Goal: Transaction & Acquisition: Purchase product/service

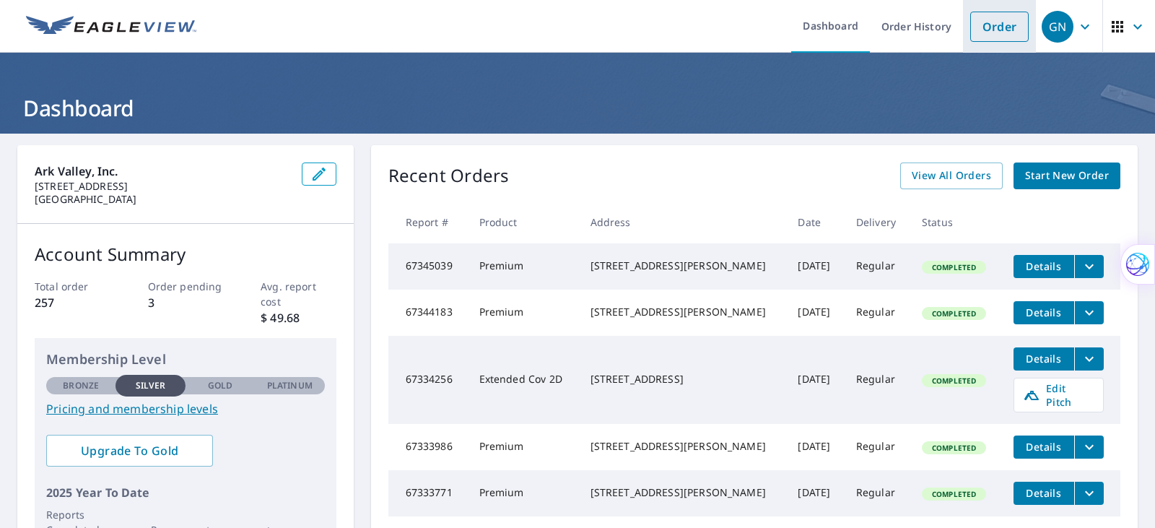
click at [991, 30] on link "Order" at bounding box center [999, 27] width 58 height 30
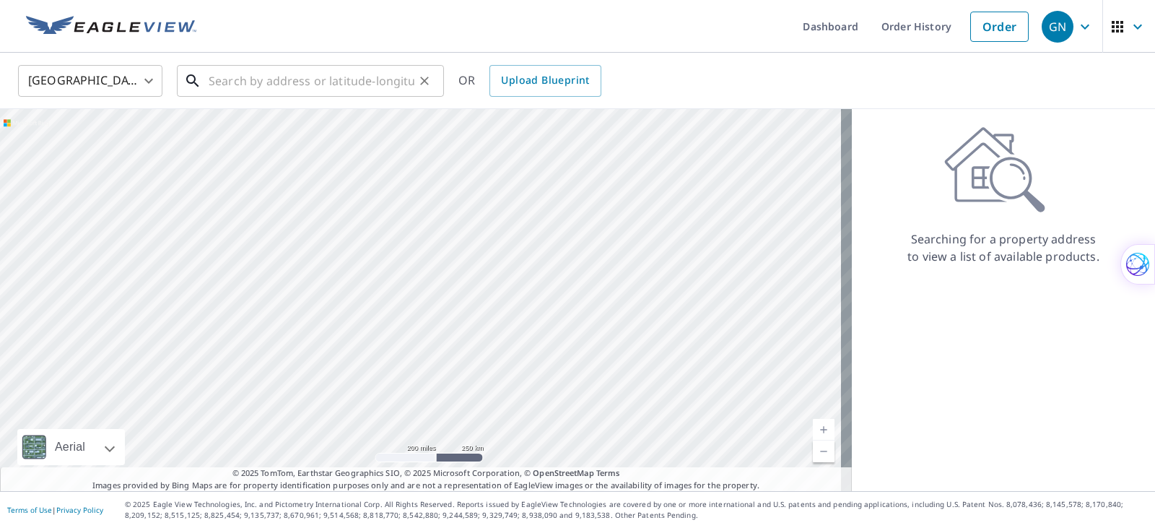
click at [213, 79] on input "text" at bounding box center [312, 81] width 206 height 40
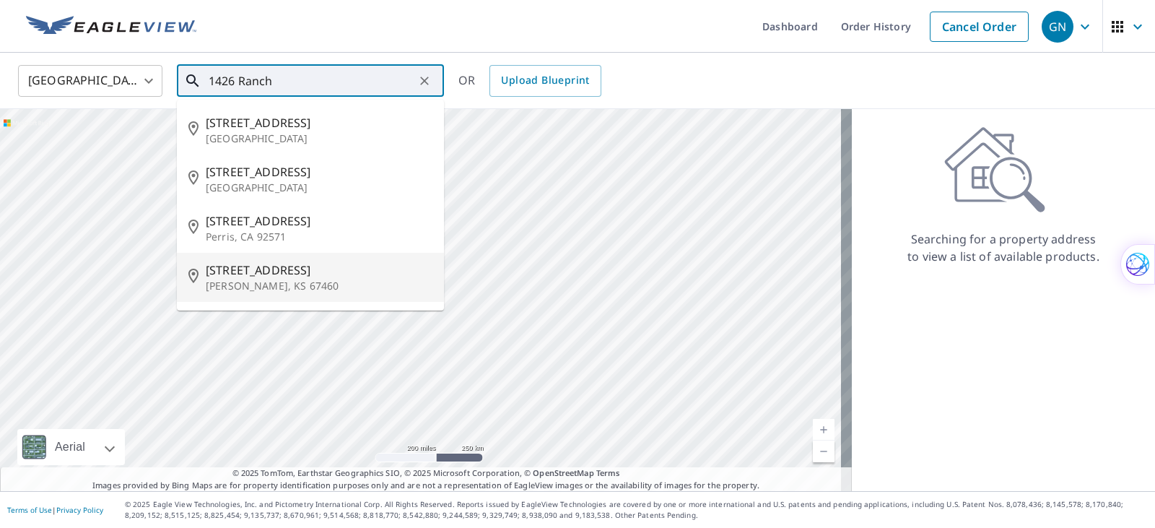
click at [245, 286] on p "[PERSON_NAME], KS 67460" at bounding box center [319, 286] width 227 height 14
type input "1426 Ranch Rd Mcpherson, KS 67460"
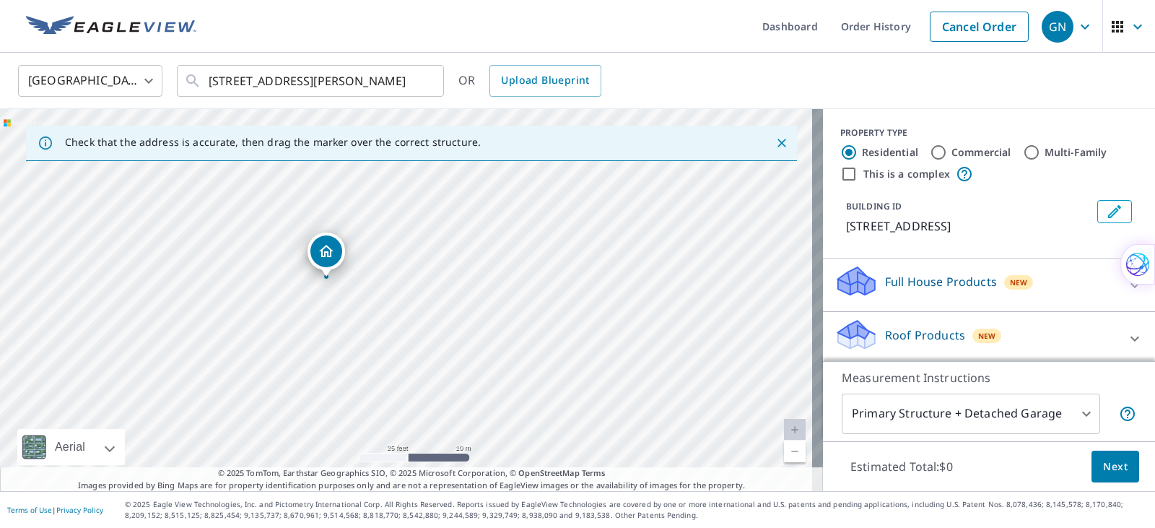
drag, startPoint x: 348, startPoint y: 281, endPoint x: 326, endPoint y: 266, distance: 27.0
click at [928, 334] on p "Roof Products" at bounding box center [925, 334] width 80 height 17
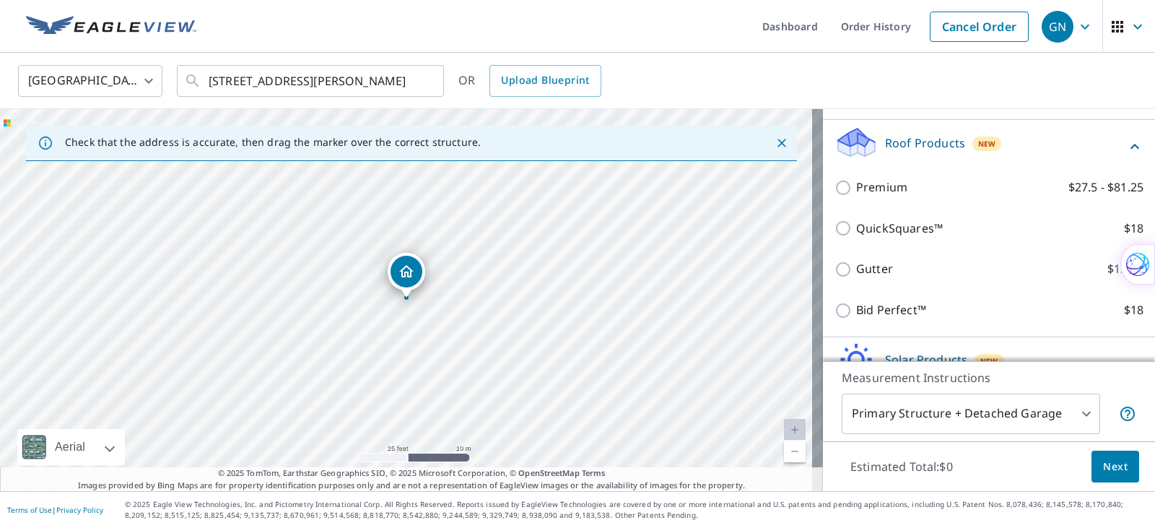
scroll to position [193, 0]
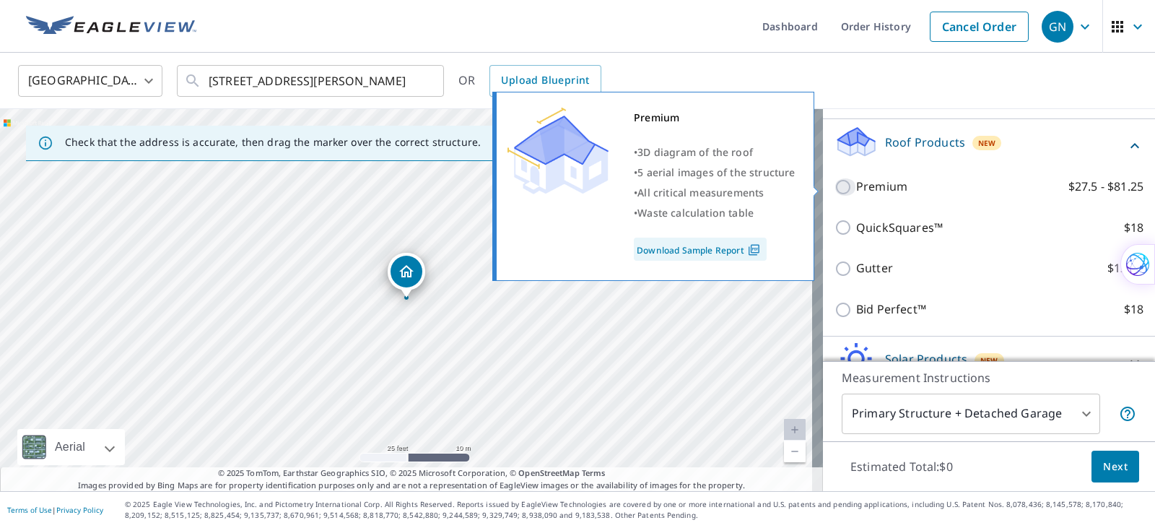
click at [834, 188] on input "Premium $27.5 - $81.25" at bounding box center [845, 186] width 22 height 17
checkbox input "true"
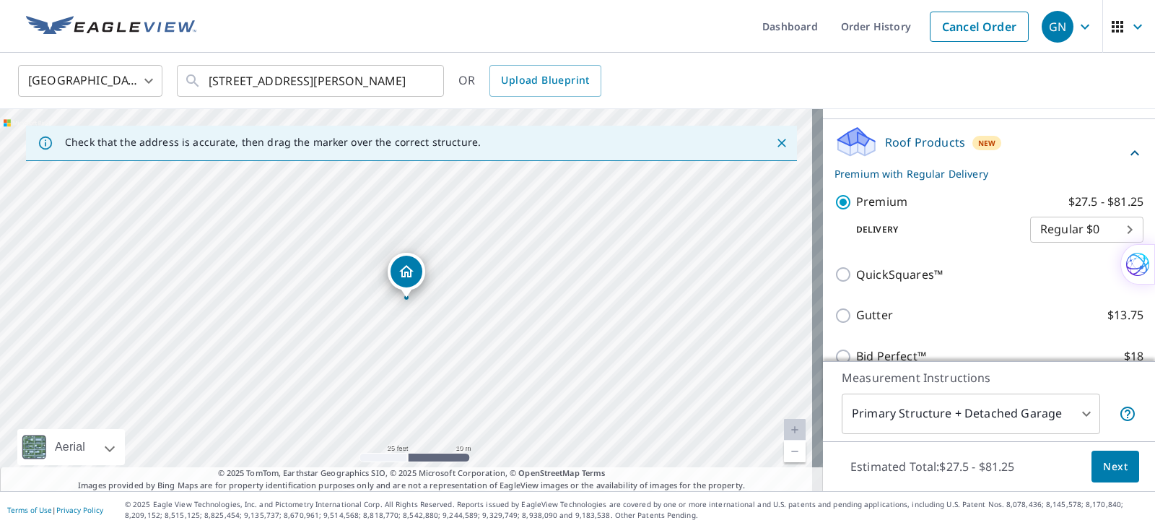
click at [1110, 471] on span "Next" at bounding box center [1115, 467] width 25 height 18
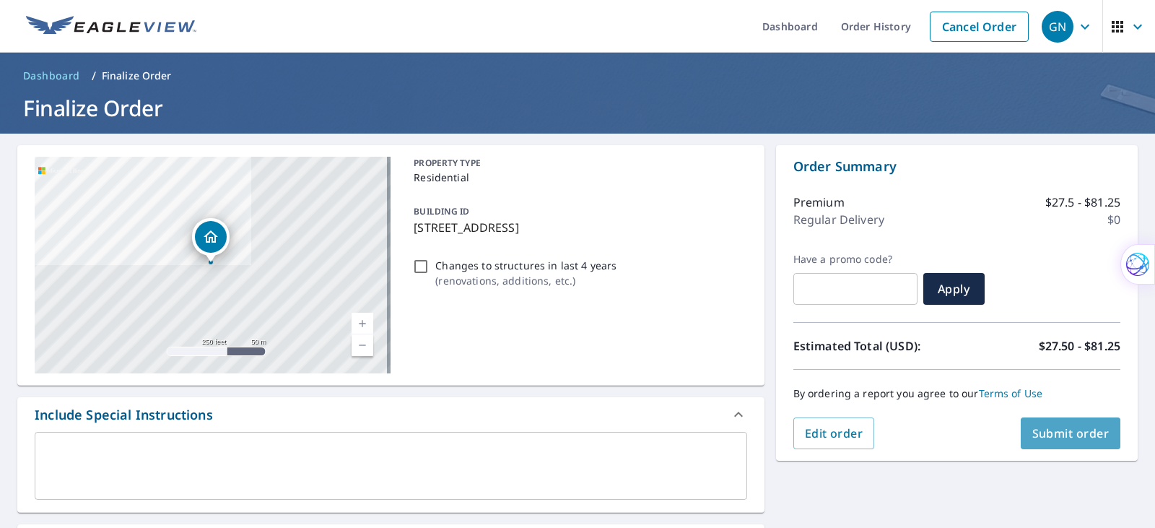
click at [1060, 434] on span "Submit order" at bounding box center [1070, 433] width 77 height 16
checkbox input "true"
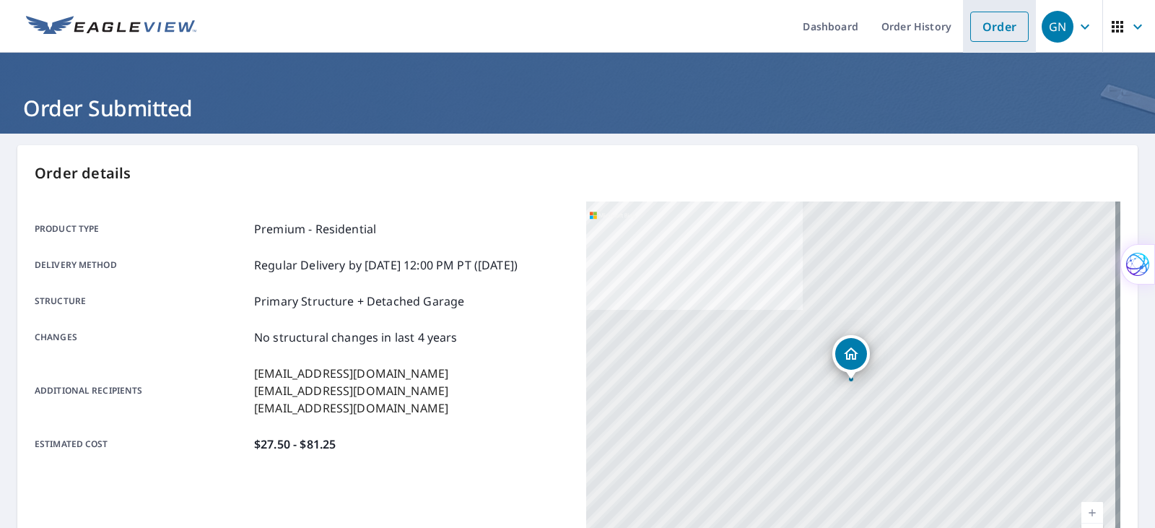
click at [987, 22] on link "Order" at bounding box center [999, 27] width 58 height 30
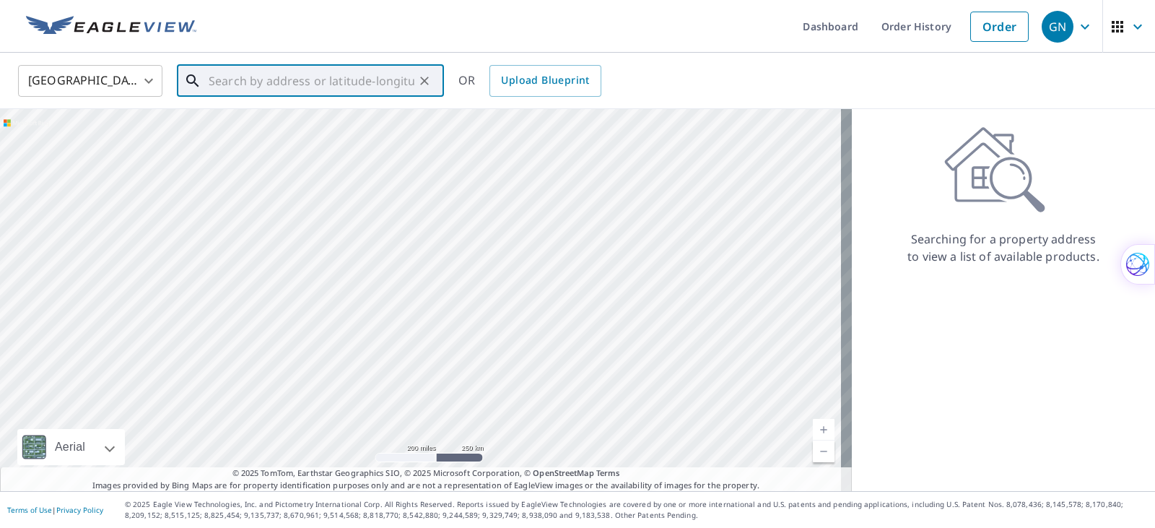
click at [239, 92] on input "text" at bounding box center [312, 81] width 206 height 40
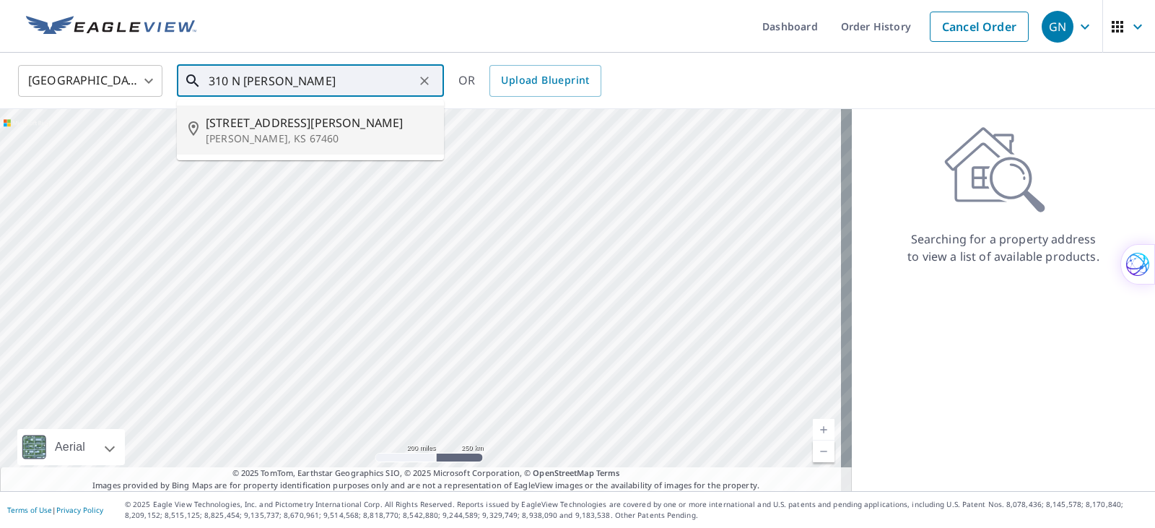
click at [266, 140] on p "[PERSON_NAME], KS 67460" at bounding box center [319, 138] width 227 height 14
type input "[STREET_ADDRESS][PERSON_NAME][PERSON_NAME]"
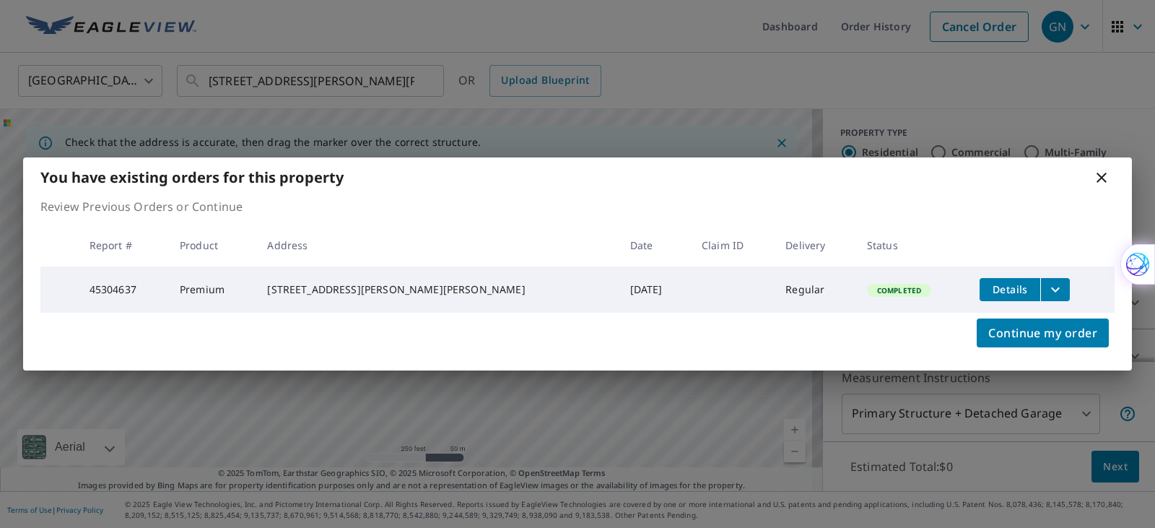
click at [1106, 180] on icon at bounding box center [1101, 177] width 17 height 17
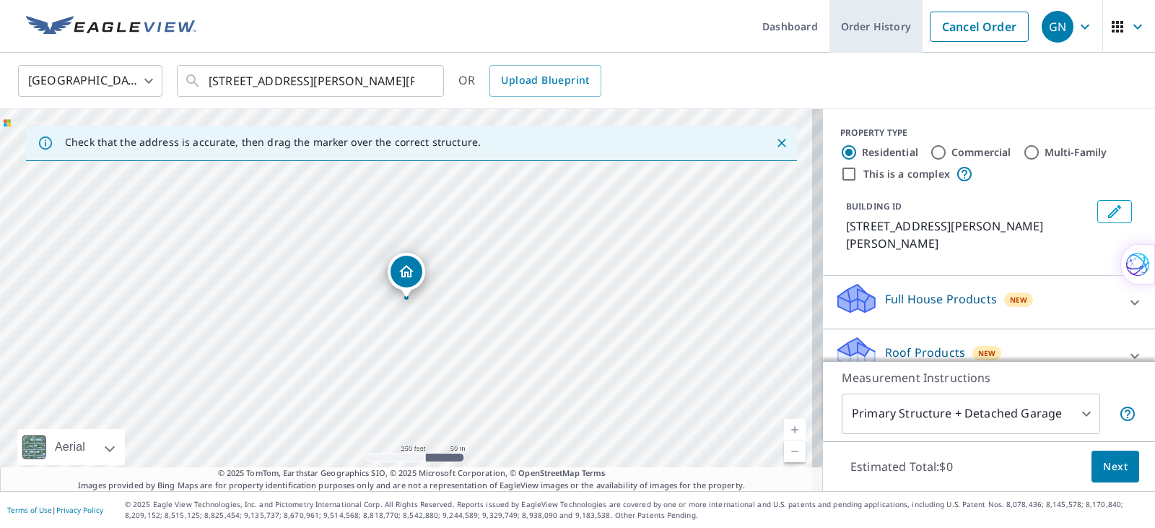
click at [856, 27] on link "Order History" at bounding box center [875, 26] width 93 height 53
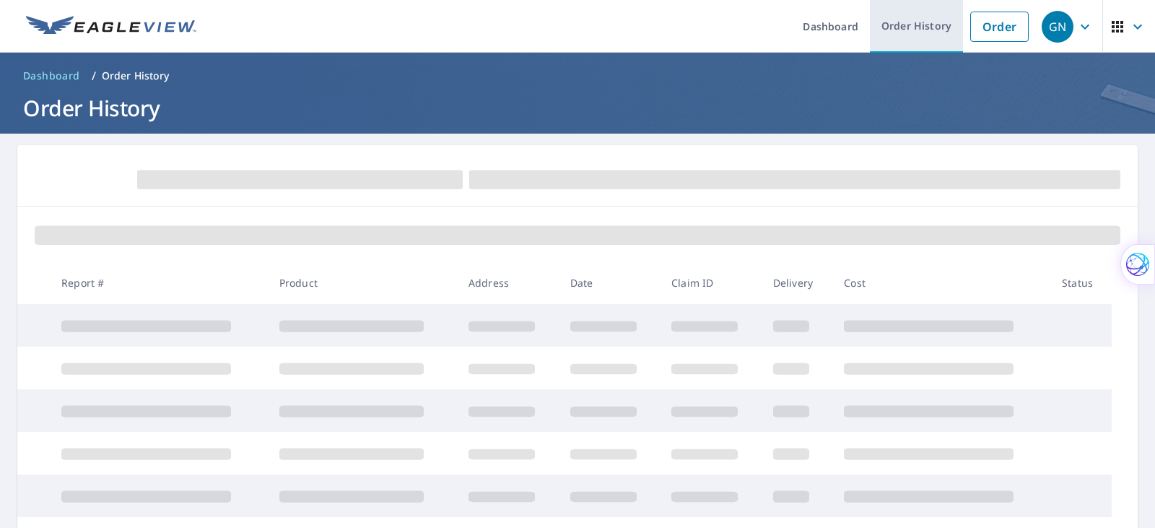
click at [895, 31] on link "Order History" at bounding box center [916, 26] width 93 height 53
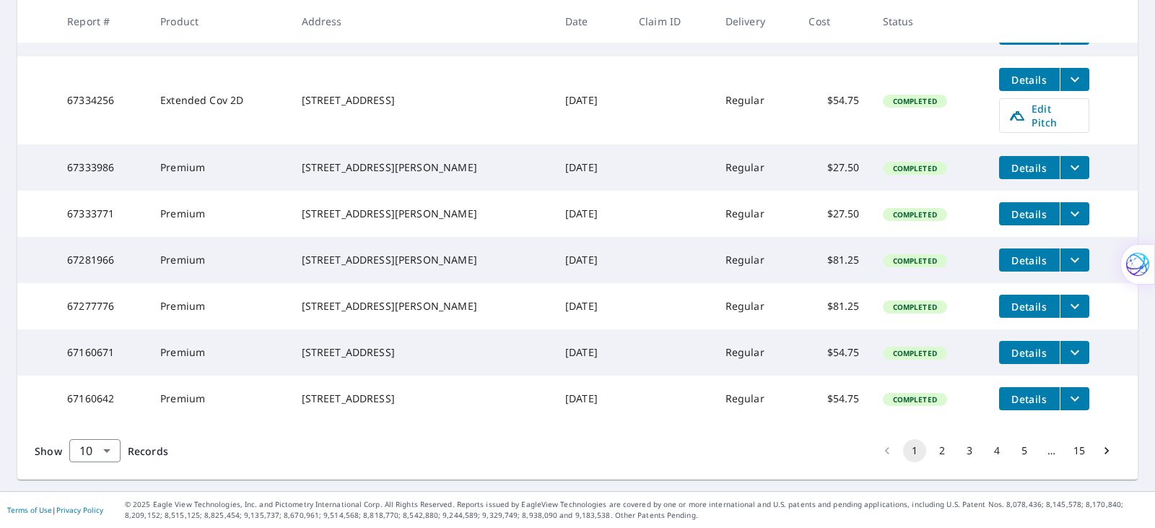
scroll to position [444, 0]
click at [934, 452] on button "2" at bounding box center [941, 450] width 23 height 23
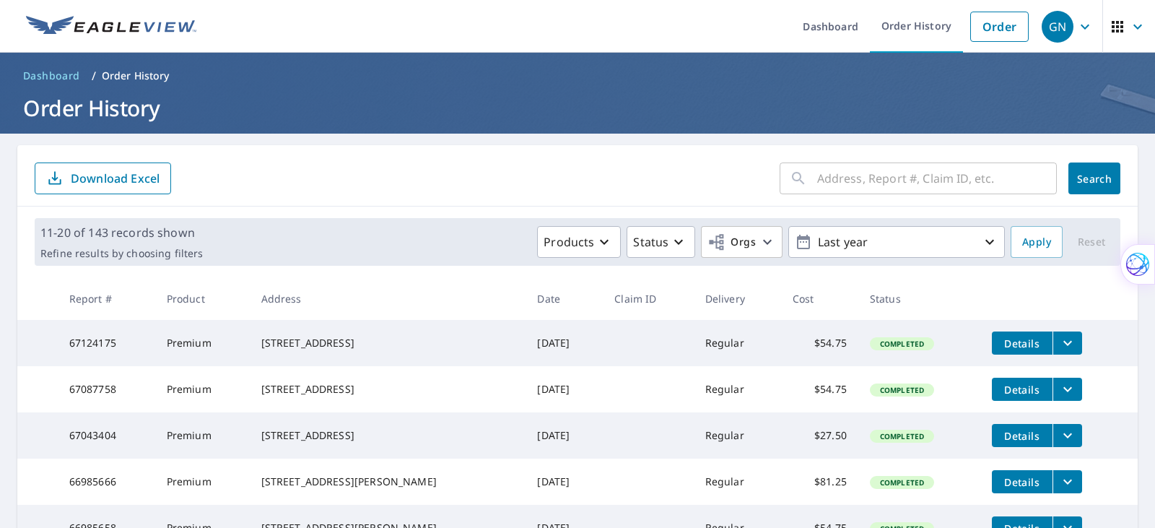
click at [823, 176] on input "text" at bounding box center [937, 178] width 240 height 40
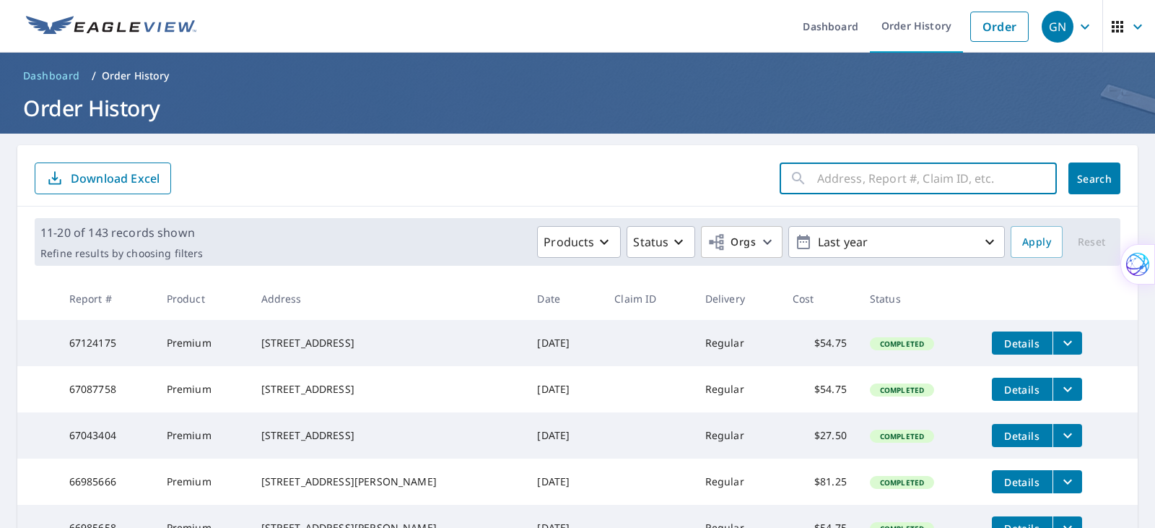
click at [834, 176] on input "text" at bounding box center [937, 178] width 240 height 40
type input "310 N [PERSON_NAME]"
click at [1091, 183] on span "Search" at bounding box center [1094, 179] width 29 height 14
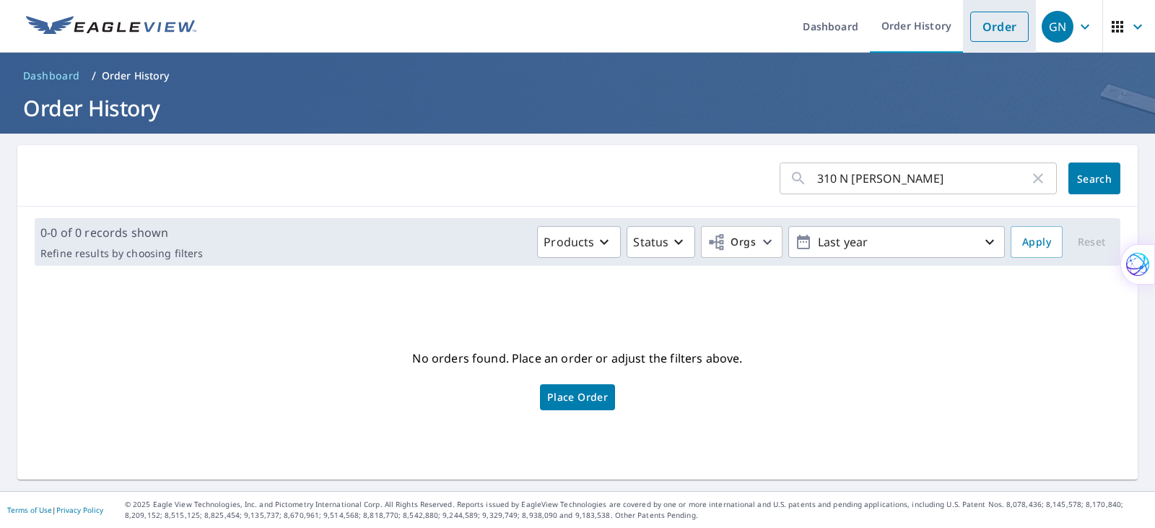
click at [972, 30] on link "Order" at bounding box center [999, 27] width 58 height 30
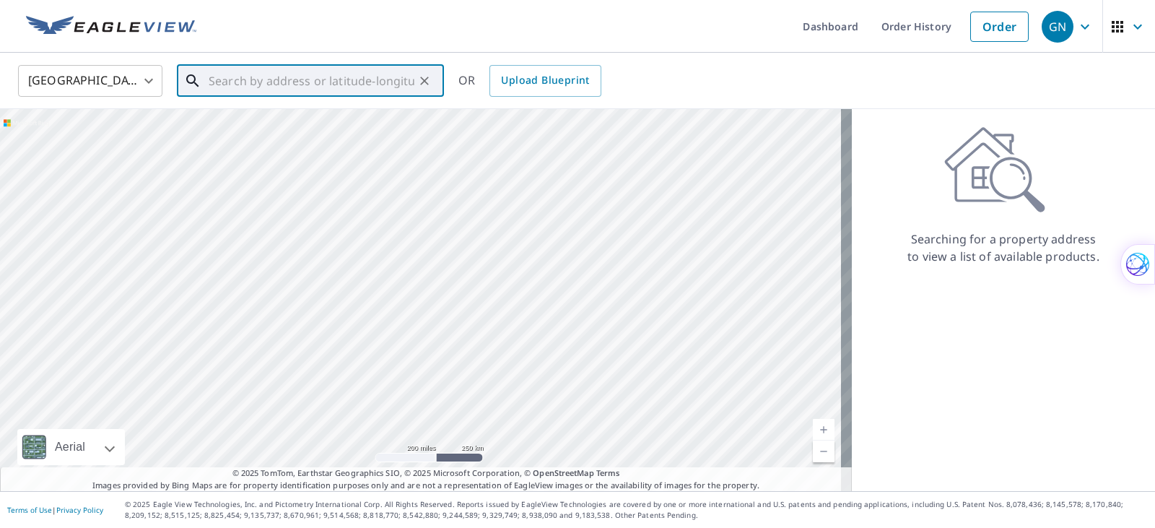
click at [268, 75] on input "text" at bounding box center [312, 81] width 206 height 40
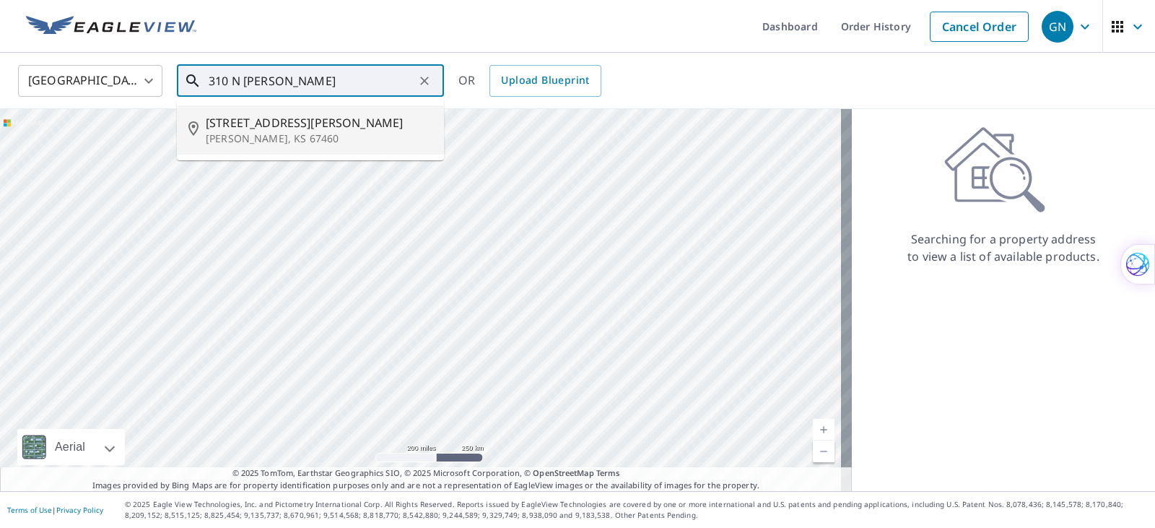
click at [251, 130] on span "[STREET_ADDRESS][PERSON_NAME]" at bounding box center [319, 122] width 227 height 17
type input "[STREET_ADDRESS][PERSON_NAME][PERSON_NAME]"
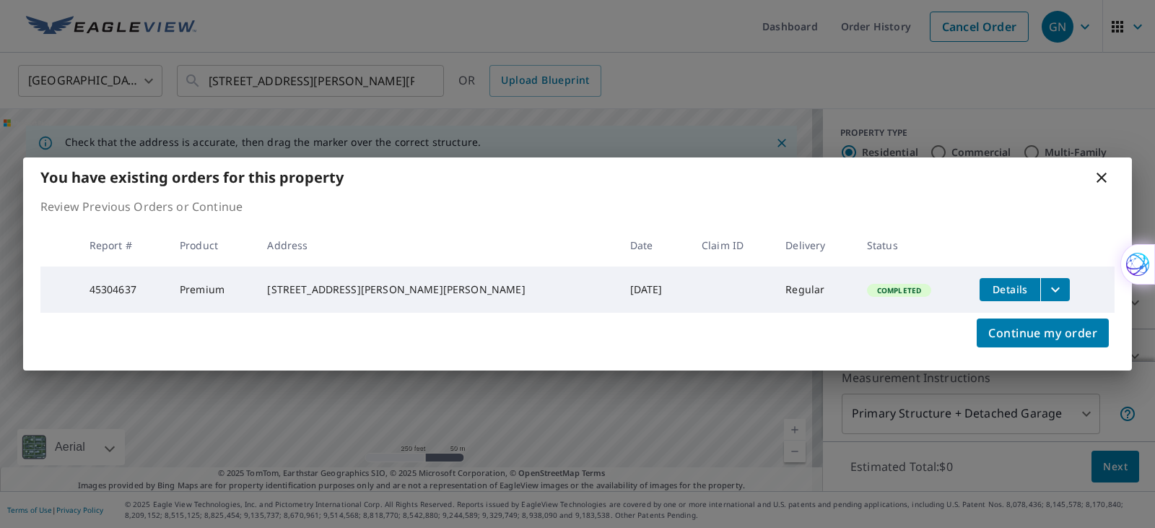
click at [1047, 286] on icon "filesDropdownBtn-45304637" at bounding box center [1055, 289] width 17 height 17
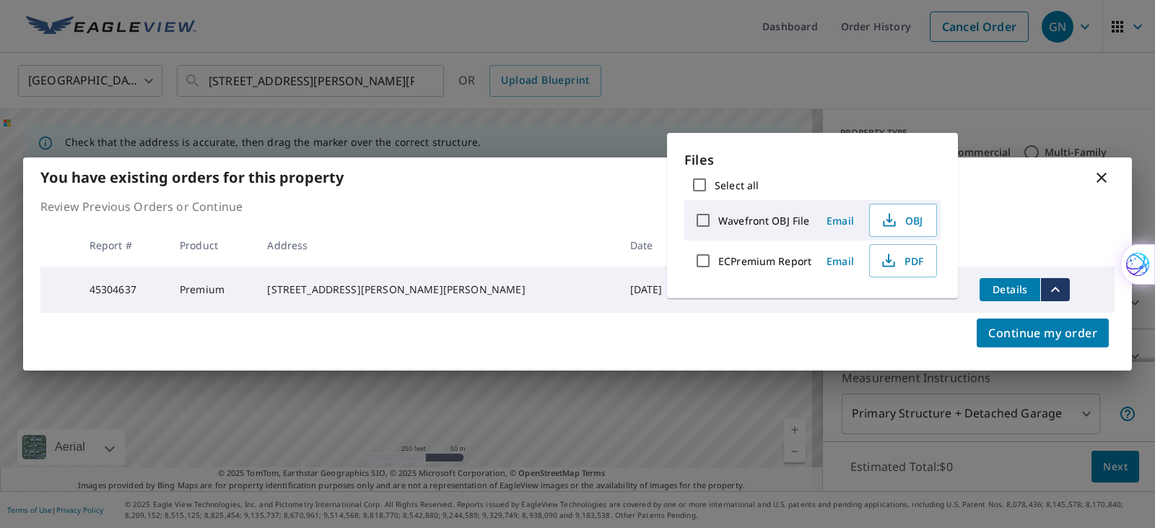
click at [904, 85] on div "You have existing orders for this property Review Previous Orders or Continue R…" at bounding box center [577, 264] width 1155 height 528
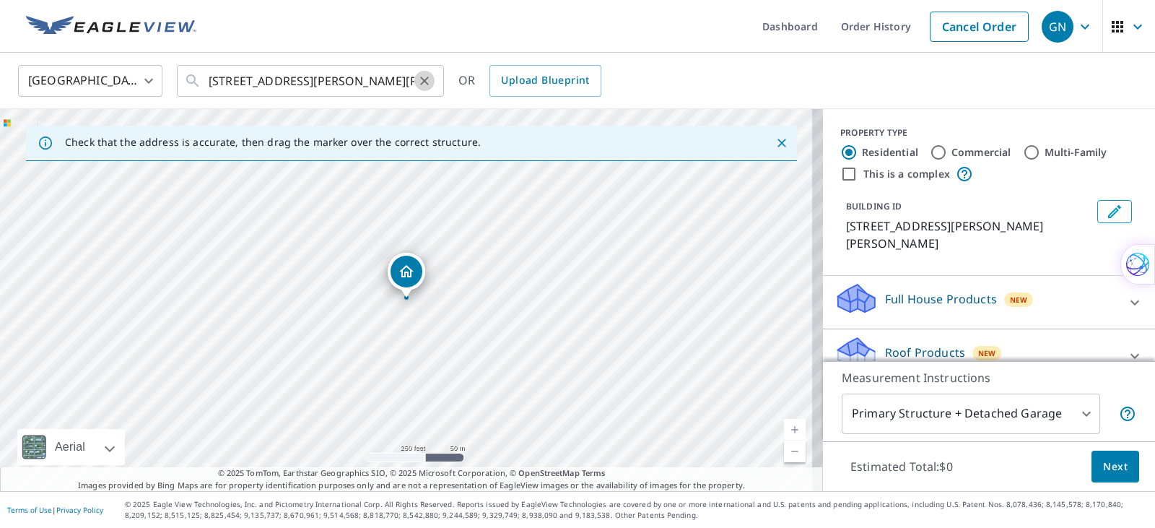
click at [426, 82] on icon "Clear" at bounding box center [424, 81] width 9 height 9
click at [257, 82] on input "text" at bounding box center [312, 81] width 206 height 40
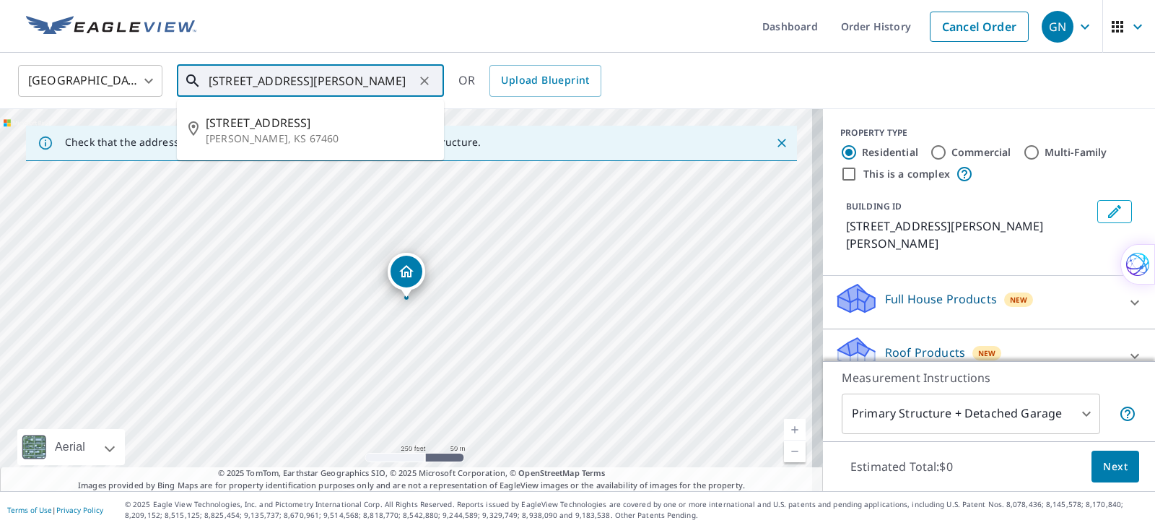
click at [236, 79] on input "[STREET_ADDRESS][PERSON_NAME]" at bounding box center [312, 81] width 206 height 40
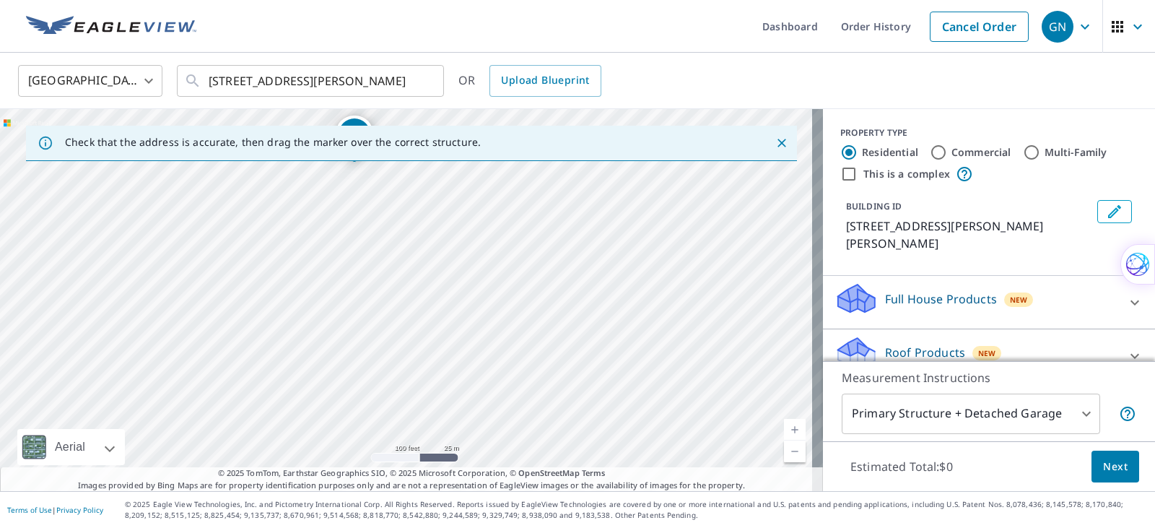
drag, startPoint x: 495, startPoint y: 253, endPoint x: 506, endPoint y: 12, distance: 241.3
click at [506, 12] on div "Dashboard Order History Cancel Order GN [GEOGRAPHIC_DATA] [GEOGRAPHIC_DATA] ​ […" at bounding box center [577, 264] width 1155 height 528
drag, startPoint x: 489, startPoint y: 424, endPoint x: 454, endPoint y: 144, distance: 283.0
click at [454, 144] on div "Check that the address is accurate, then drag the marker over the correct struc…" at bounding box center [411, 300] width 823 height 382
click at [504, 334] on div "[STREET_ADDRESS][PERSON_NAME][PERSON_NAME]" at bounding box center [411, 300] width 823 height 382
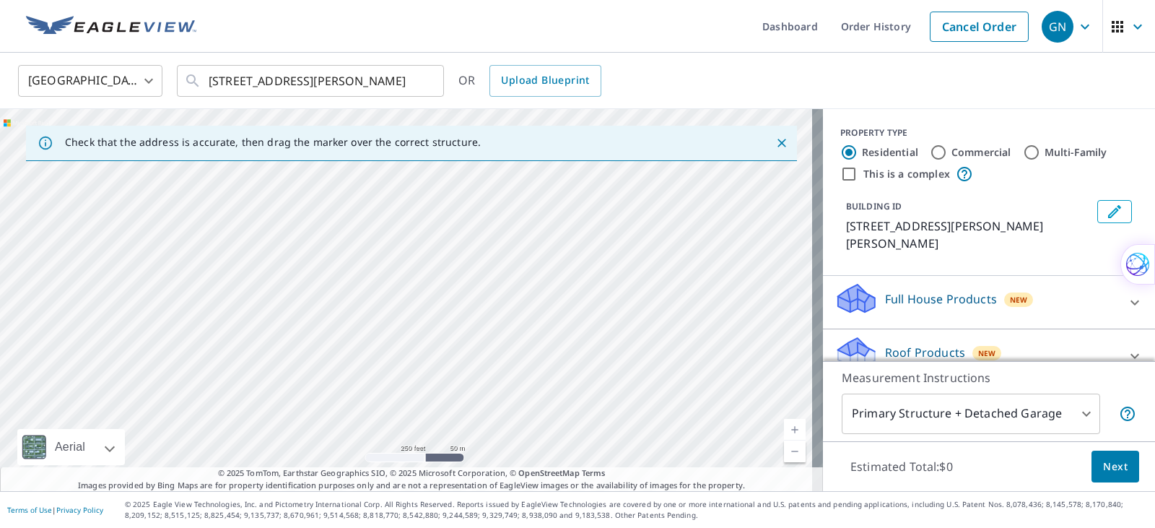
drag, startPoint x: 498, startPoint y: 429, endPoint x: 467, endPoint y: 139, distance: 291.8
click at [467, 139] on div "Check that the address is accurate, then drag the marker over the correct struc…" at bounding box center [411, 300] width 823 height 382
click at [817, 82] on div "United States [GEOGRAPHIC_DATA] ​ [STREET_ADDRESS] McPher ​ OR Upload Blueprint" at bounding box center [572, 81] width 1130 height 34
click at [169, 355] on div "[STREET_ADDRESS][PERSON_NAME][PERSON_NAME]" at bounding box center [411, 300] width 823 height 382
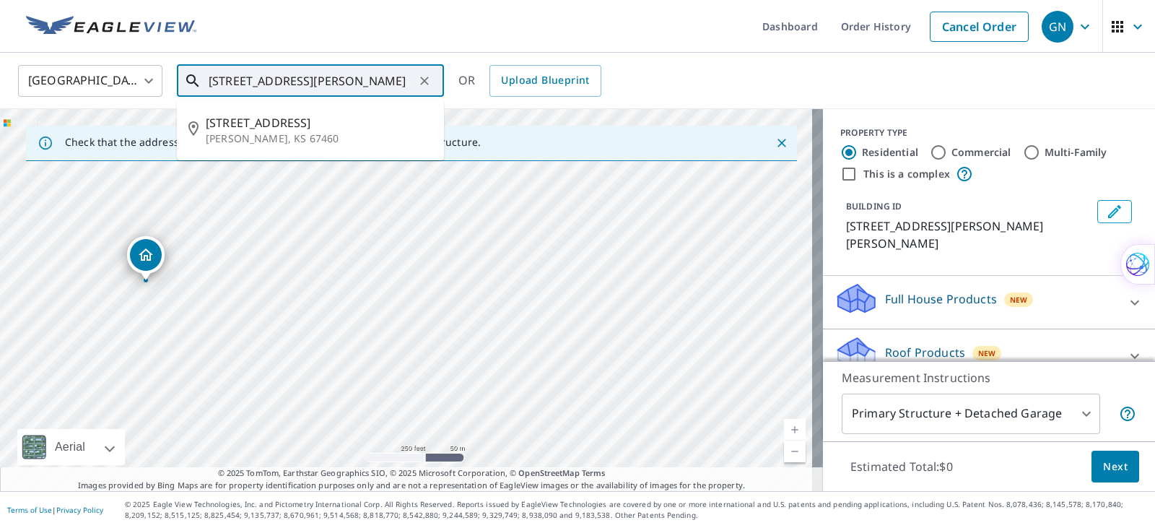
drag, startPoint x: 372, startPoint y: 79, endPoint x: 170, endPoint y: 56, distance: 203.4
click at [170, 56] on div "United States [GEOGRAPHIC_DATA] ​ [STREET_ADDRESS] McPher ​ [STREET_ADDRESS][PE…" at bounding box center [577, 81] width 1155 height 56
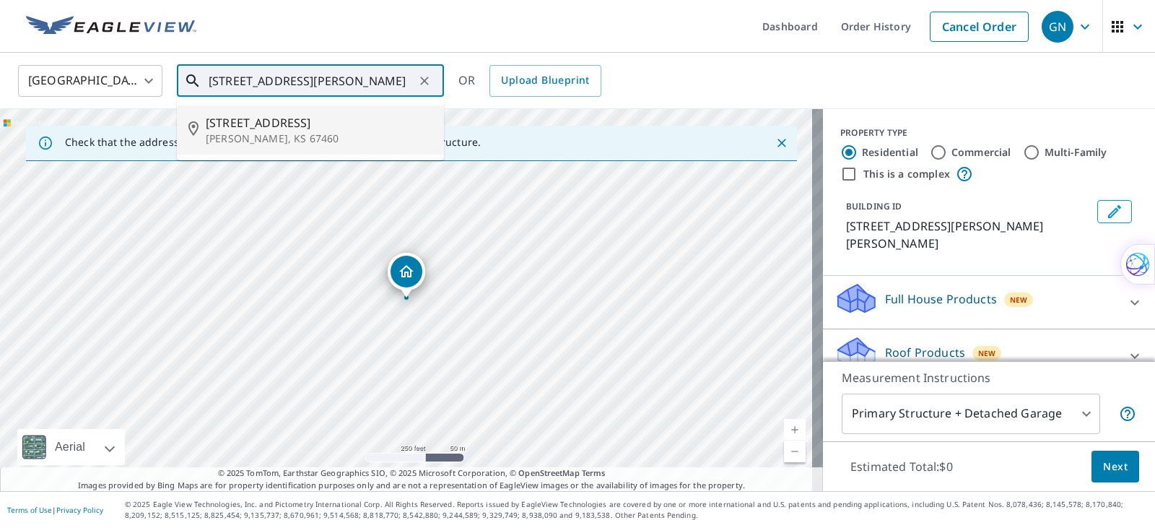
click at [264, 136] on p "[PERSON_NAME], KS 67460" at bounding box center [319, 138] width 227 height 14
type input "[STREET_ADDRESS][PERSON_NAME]"
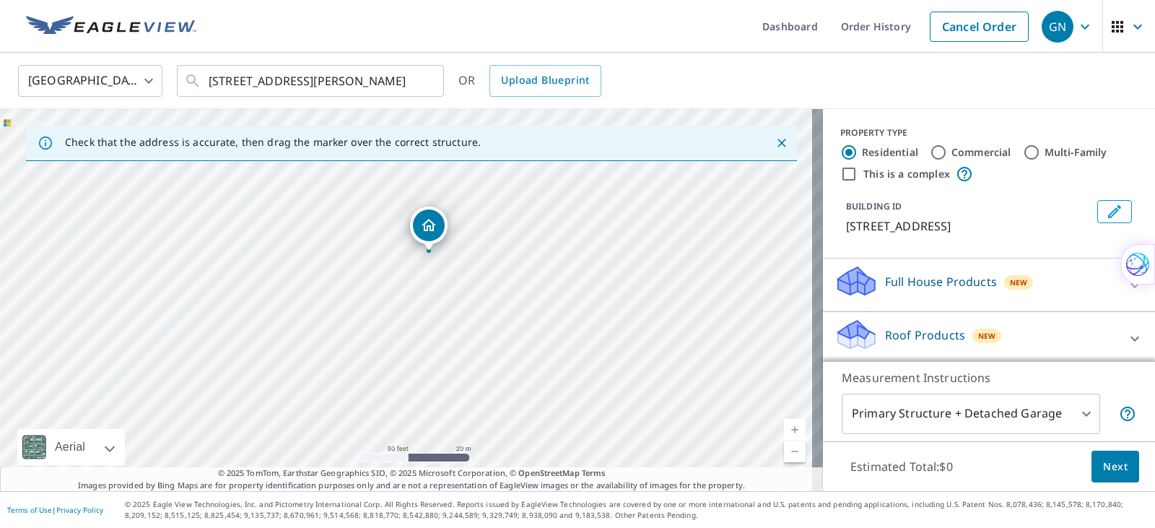
drag, startPoint x: 400, startPoint y: 269, endPoint x: 422, endPoint y: 222, distance: 52.0
drag, startPoint x: 409, startPoint y: 267, endPoint x: 395, endPoint y: 307, distance: 42.2
drag, startPoint x: 492, startPoint y: 293, endPoint x: 546, endPoint y: 389, distance: 109.9
click at [546, 389] on div "[STREET_ADDRESS][PERSON_NAME]" at bounding box center [411, 300] width 823 height 382
drag, startPoint x: 454, startPoint y: 374, endPoint x: 460, endPoint y: 233, distance: 140.9
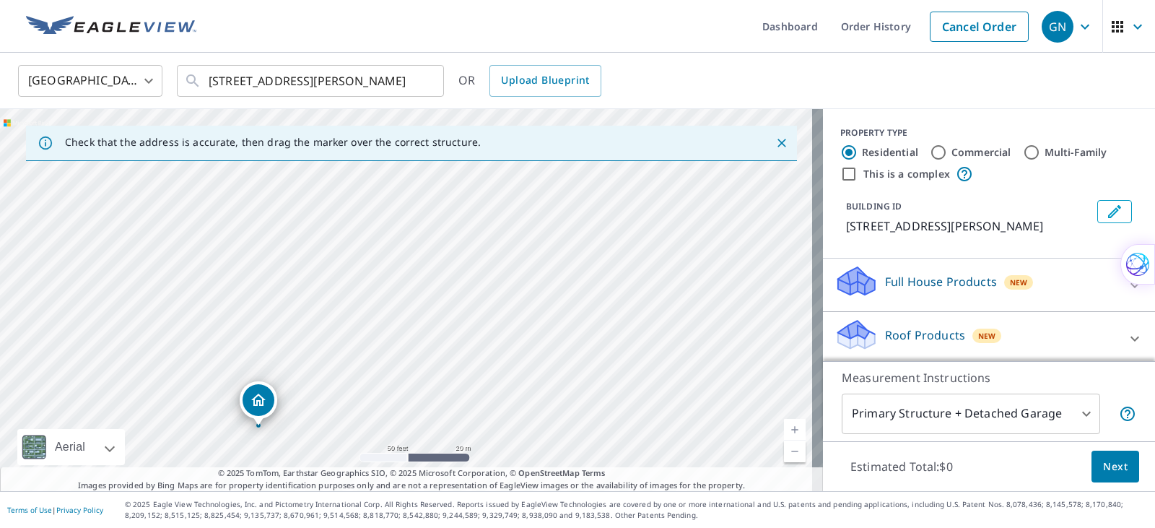
drag, startPoint x: 409, startPoint y: 273, endPoint x: 260, endPoint y: 401, distance: 196.1
drag, startPoint x: 401, startPoint y: 270, endPoint x: 291, endPoint y: 275, distance: 110.6
drag, startPoint x: 409, startPoint y: 268, endPoint x: 526, endPoint y: 278, distance: 117.4
drag, startPoint x: 412, startPoint y: 273, endPoint x: 560, endPoint y: 238, distance: 152.0
drag, startPoint x: 407, startPoint y: 279, endPoint x: 266, endPoint y: 400, distance: 186.3
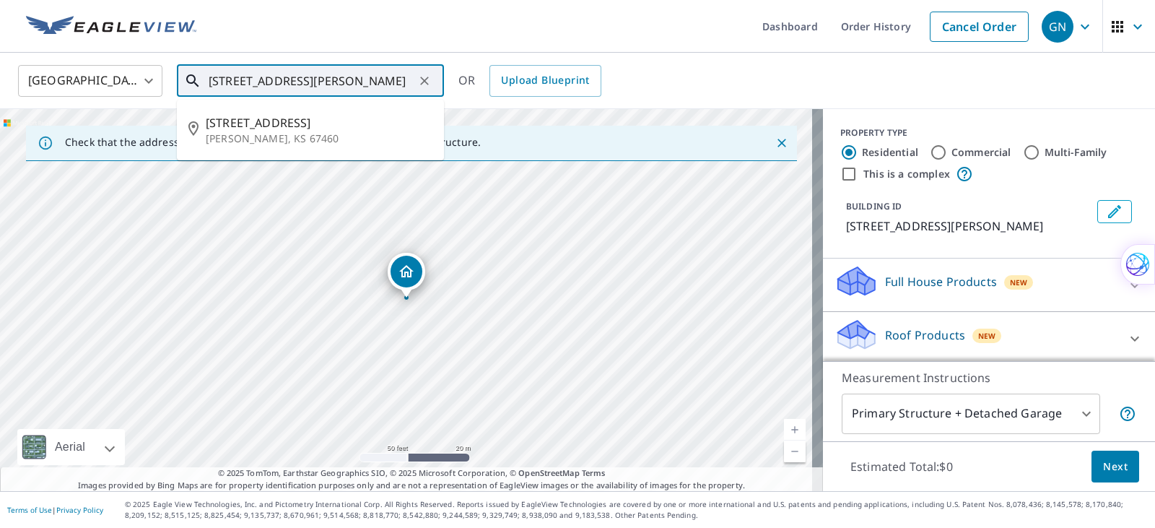
click at [239, 83] on input "[STREET_ADDRESS][PERSON_NAME]" at bounding box center [312, 81] width 206 height 40
drag, startPoint x: 650, startPoint y: 287, endPoint x: 432, endPoint y: 281, distance: 218.1
click at [432, 281] on div "[STREET_ADDRESS][PERSON_NAME]" at bounding box center [411, 300] width 823 height 382
click at [572, 328] on div "[STREET_ADDRESS][PERSON_NAME]" at bounding box center [411, 300] width 823 height 382
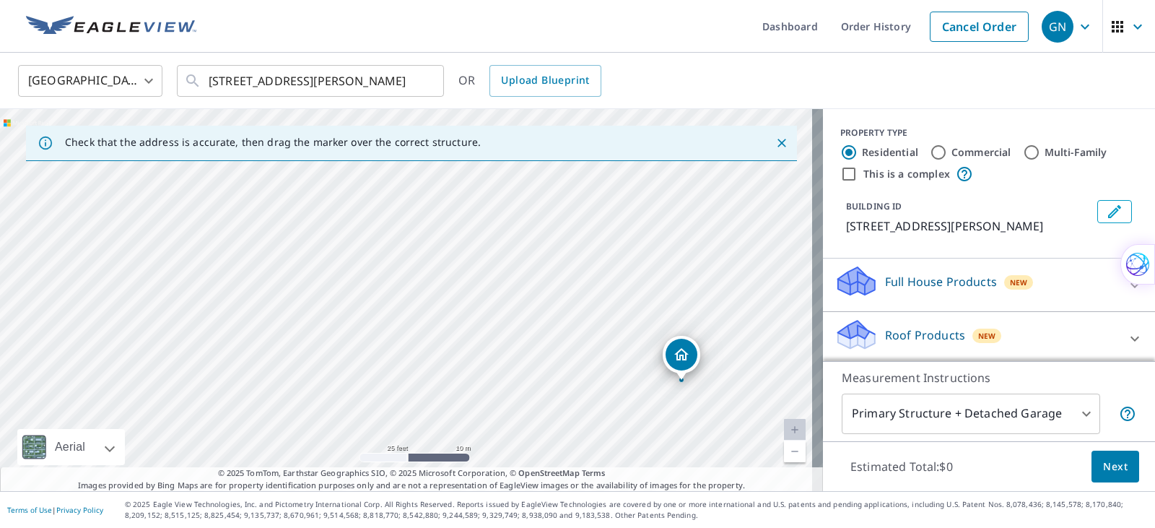
drag, startPoint x: 408, startPoint y: 271, endPoint x: 684, endPoint y: 354, distance: 287.8
drag, startPoint x: 514, startPoint y: 304, endPoint x: 506, endPoint y: 149, distance: 155.4
click at [506, 149] on div "Check that the address is accurate, then drag the marker over the correct struc…" at bounding box center [411, 300] width 823 height 382
click at [378, 224] on div "[STREET_ADDRESS][PERSON_NAME]" at bounding box center [411, 300] width 823 height 382
drag, startPoint x: 272, startPoint y: 186, endPoint x: 253, endPoint y: 417, distance: 231.1
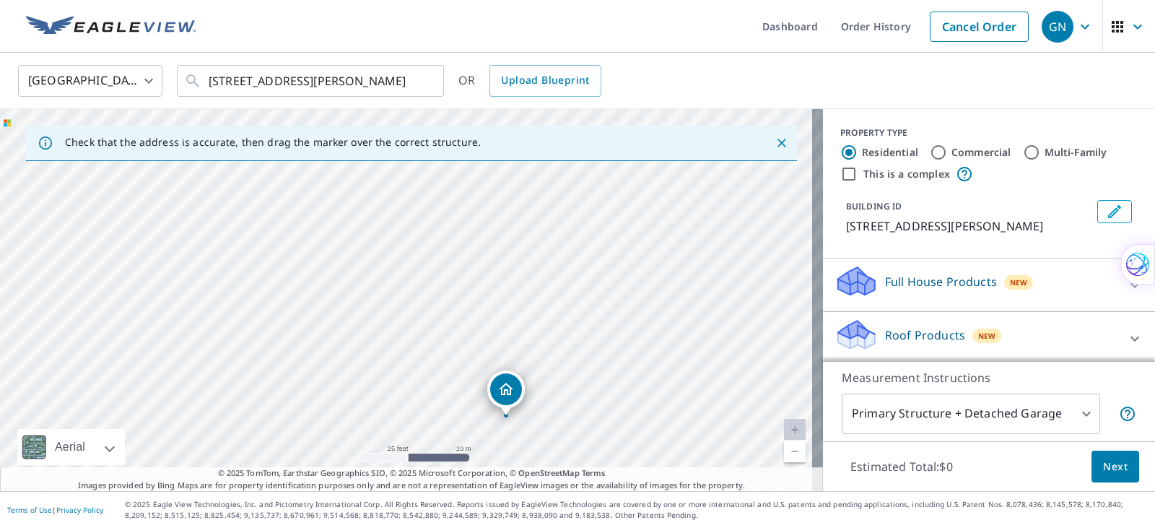
drag, startPoint x: 465, startPoint y: 347, endPoint x: 580, endPoint y: 528, distance: 214.5
click at [580, 527] on html "GN GN Dashboard Order History Cancel Order GN [GEOGRAPHIC_DATA] [GEOGRAPHIC_DAT…" at bounding box center [577, 264] width 1155 height 528
click at [490, 409] on div "[STREET_ADDRESS][PERSON_NAME]" at bounding box center [411, 300] width 823 height 382
drag, startPoint x: 520, startPoint y: 332, endPoint x: 601, endPoint y: 296, distance: 87.9
drag, startPoint x: 406, startPoint y: 272, endPoint x: 400, endPoint y: 174, distance: 98.4
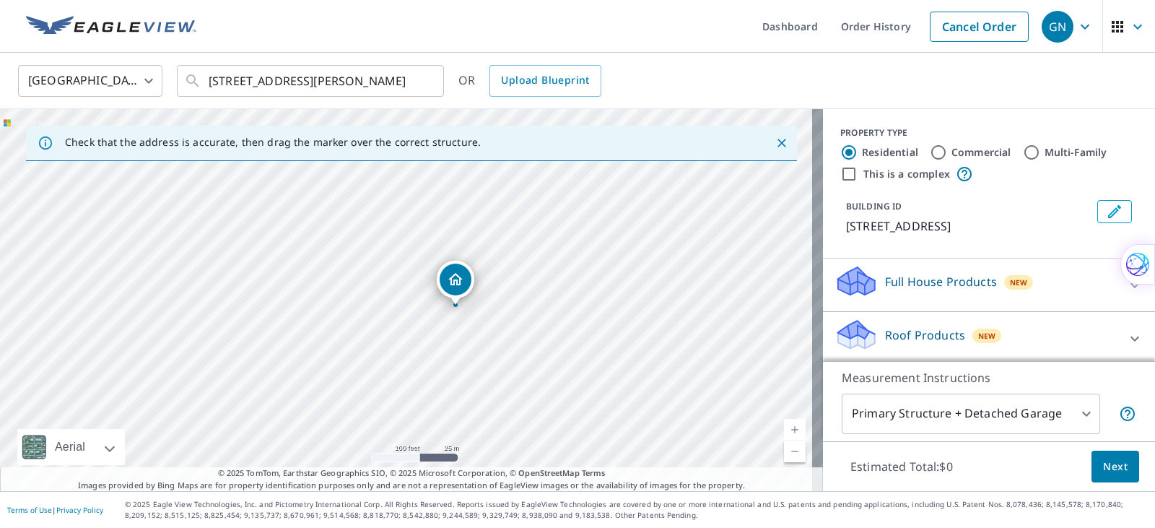
drag, startPoint x: 408, startPoint y: 279, endPoint x: 457, endPoint y: 286, distance: 49.6
drag, startPoint x: 457, startPoint y: 286, endPoint x: 447, endPoint y: 290, distance: 11.0
click at [447, 290] on div "[STREET_ADDRESS][PERSON_NAME]" at bounding box center [411, 300] width 823 height 382
drag, startPoint x: 399, startPoint y: 282, endPoint x: 283, endPoint y: 283, distance: 116.2
drag, startPoint x: 283, startPoint y: 283, endPoint x: 302, endPoint y: 288, distance: 19.4
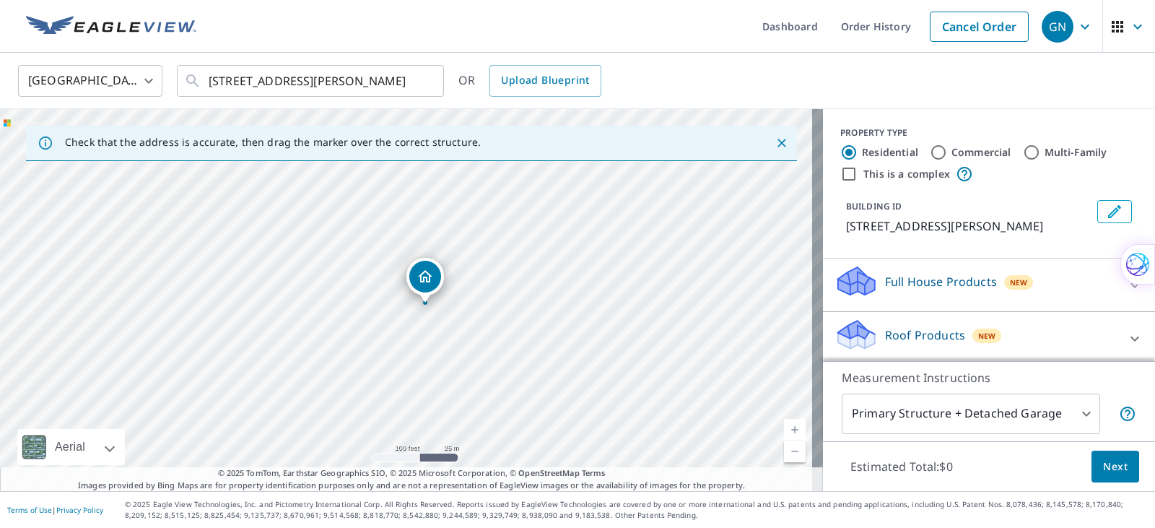
click at [302, 288] on div "[STREET_ADDRESS][PERSON_NAME]" at bounding box center [411, 300] width 823 height 382
drag, startPoint x: 420, startPoint y: 280, endPoint x: 400, endPoint y: 291, distance: 22.9
drag, startPoint x: 402, startPoint y: 262, endPoint x: 583, endPoint y: 427, distance: 244.2
click at [423, 80] on icon "Clear" at bounding box center [424, 81] width 14 height 14
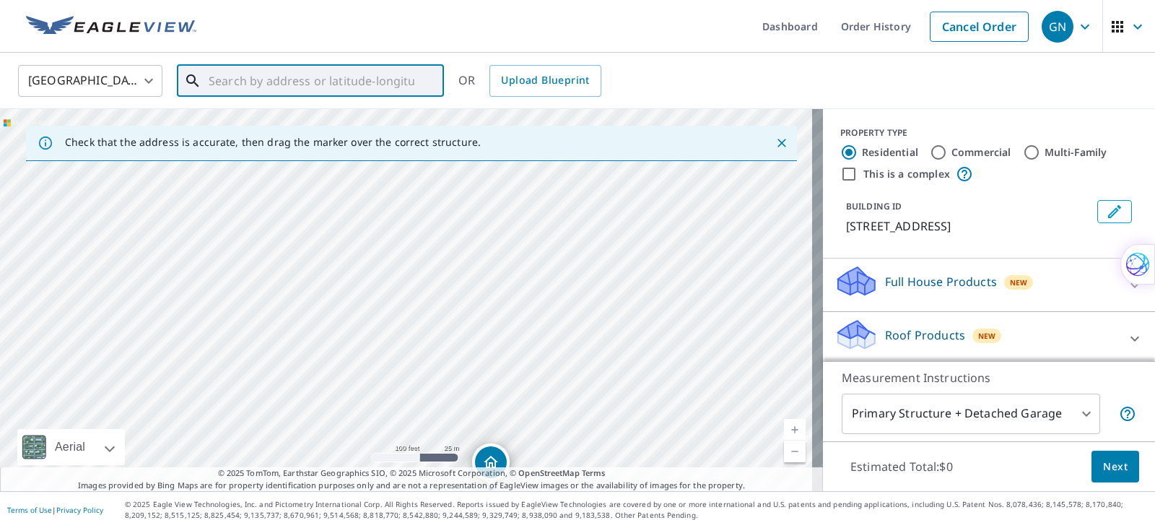
drag, startPoint x: 323, startPoint y: 227, endPoint x: 408, endPoint y: 418, distance: 208.4
click at [408, 418] on div "[STREET_ADDRESS][PERSON_NAME]" at bounding box center [411, 300] width 823 height 382
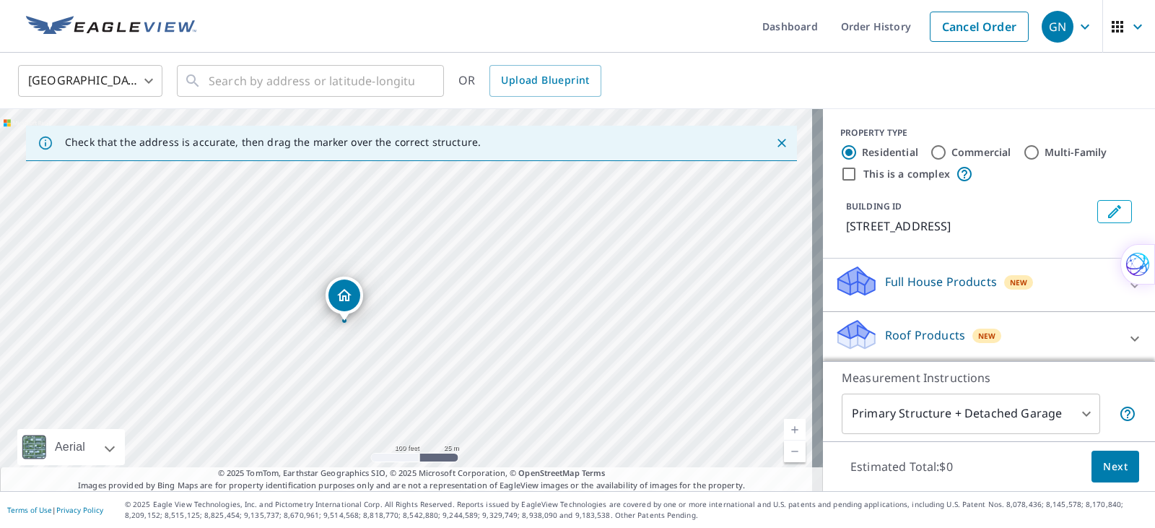
drag, startPoint x: 489, startPoint y: 461, endPoint x: 342, endPoint y: 293, distance: 222.5
drag, startPoint x: 411, startPoint y: 274, endPoint x: 375, endPoint y: 279, distance: 36.4
drag, startPoint x: 404, startPoint y: 274, endPoint x: 411, endPoint y: 301, distance: 28.4
drag, startPoint x: 411, startPoint y: 276, endPoint x: 425, endPoint y: 218, distance: 60.1
drag, startPoint x: 406, startPoint y: 279, endPoint x: 338, endPoint y: 299, distance: 70.8
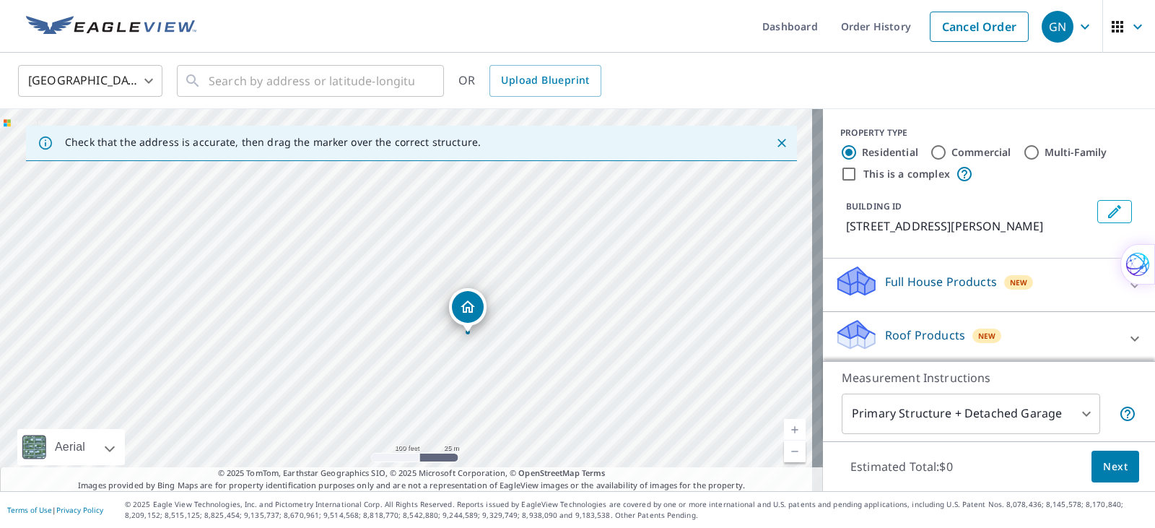
drag, startPoint x: 407, startPoint y: 267, endPoint x: 468, endPoint y: 302, distance: 70.5
drag, startPoint x: 404, startPoint y: 274, endPoint x: 466, endPoint y: 282, distance: 63.3
click at [775, 146] on icon "Close" at bounding box center [782, 143] width 14 height 14
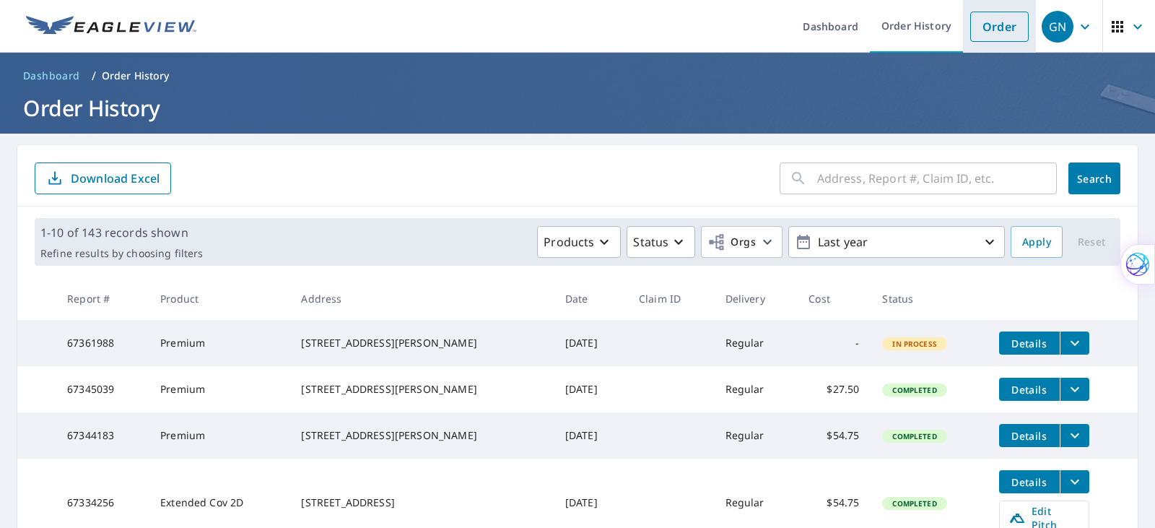
click at [982, 30] on link "Order" at bounding box center [999, 27] width 58 height 30
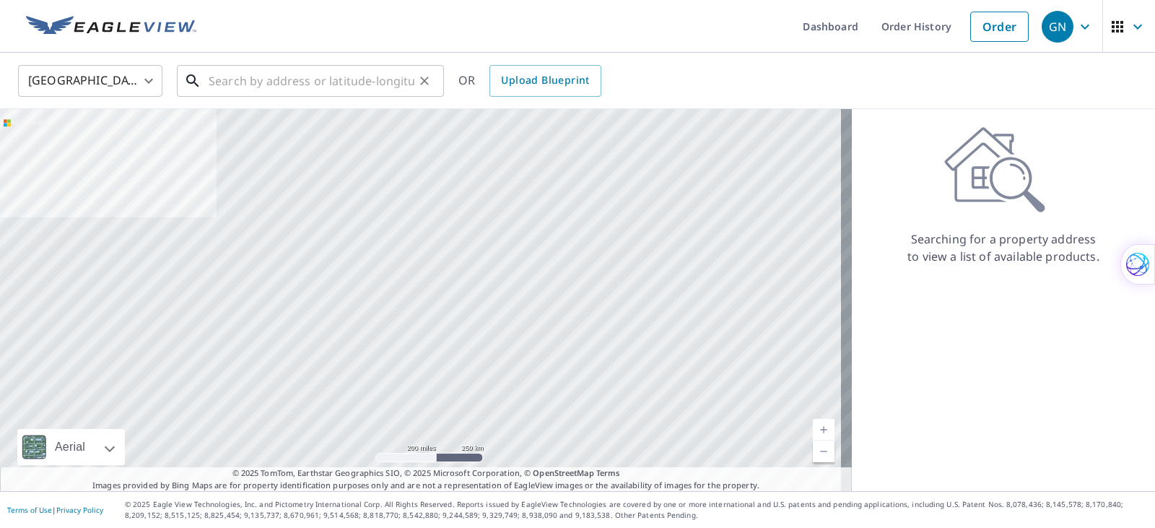
click at [225, 78] on input "text" at bounding box center [312, 81] width 206 height 40
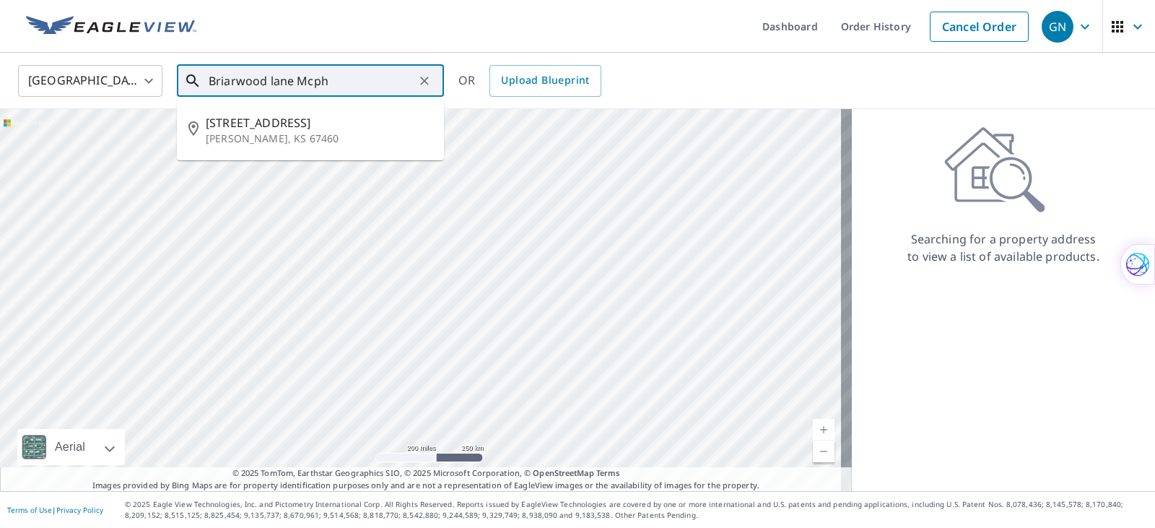
click at [204, 79] on div "Briarwood lane Mcph ​" at bounding box center [310, 81] width 267 height 32
drag, startPoint x: 294, startPoint y: 79, endPoint x: 267, endPoint y: 80, distance: 26.7
click at [267, 80] on input "Briarwood lane Mcph" at bounding box center [312, 81] width 206 height 40
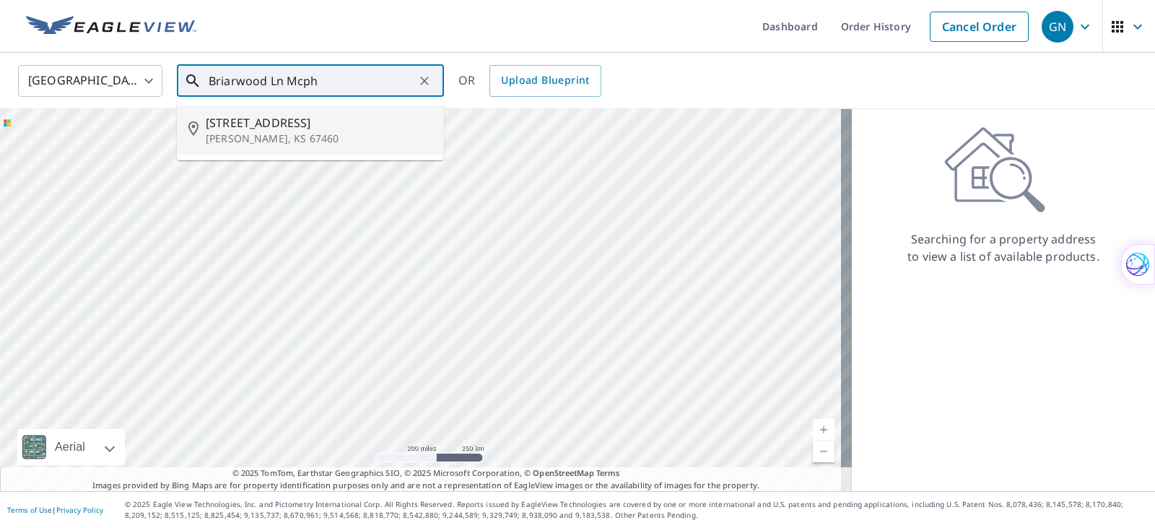
click at [210, 83] on input "Briarwood Ln Mcph" at bounding box center [312, 81] width 206 height 40
click at [350, 84] on input "[STREET_ADDRESS]" at bounding box center [312, 81] width 206 height 40
drag, startPoint x: 240, startPoint y: 79, endPoint x: 207, endPoint y: 79, distance: 32.5
click at [207, 79] on div "[STREET_ADDRESS][PERSON_NAME] ​" at bounding box center [310, 81] width 267 height 32
type input "[STREET_ADDRESS][PERSON_NAME]"
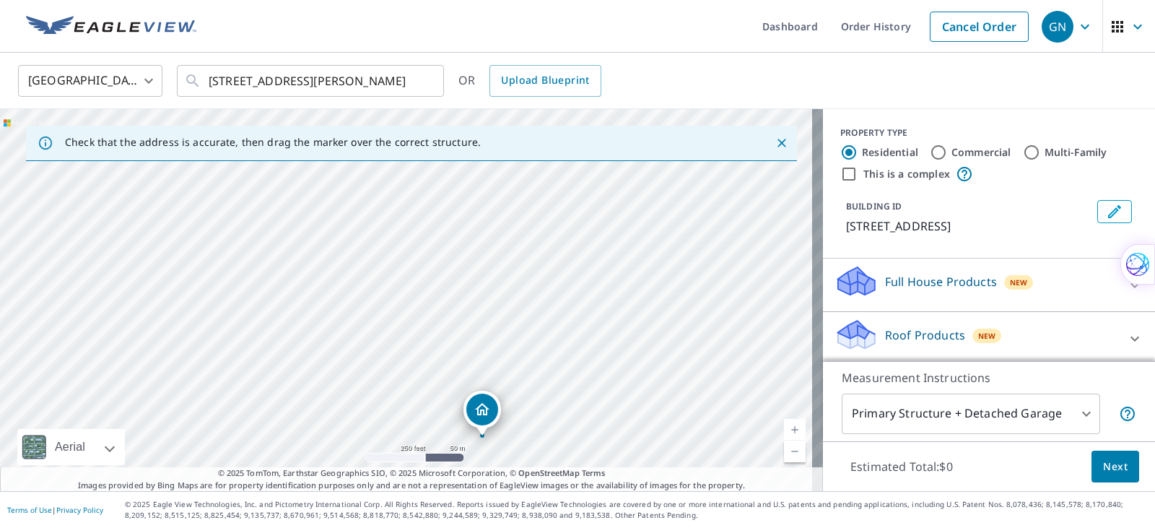
drag, startPoint x: 477, startPoint y: 327, endPoint x: 370, endPoint y: 295, distance: 112.1
click at [568, 526] on div "Dashboard Order History Cancel Order GN [GEOGRAPHIC_DATA] [GEOGRAPHIC_DATA] ​ […" at bounding box center [577, 264] width 1155 height 528
click at [289, 254] on div "[STREET_ADDRESS][PERSON_NAME]" at bounding box center [411, 300] width 823 height 382
drag, startPoint x: 57, startPoint y: 231, endPoint x: 427, endPoint y: 464, distance: 437.6
click at [427, 464] on div "[STREET_ADDRESS][PERSON_NAME]" at bounding box center [411, 300] width 823 height 382
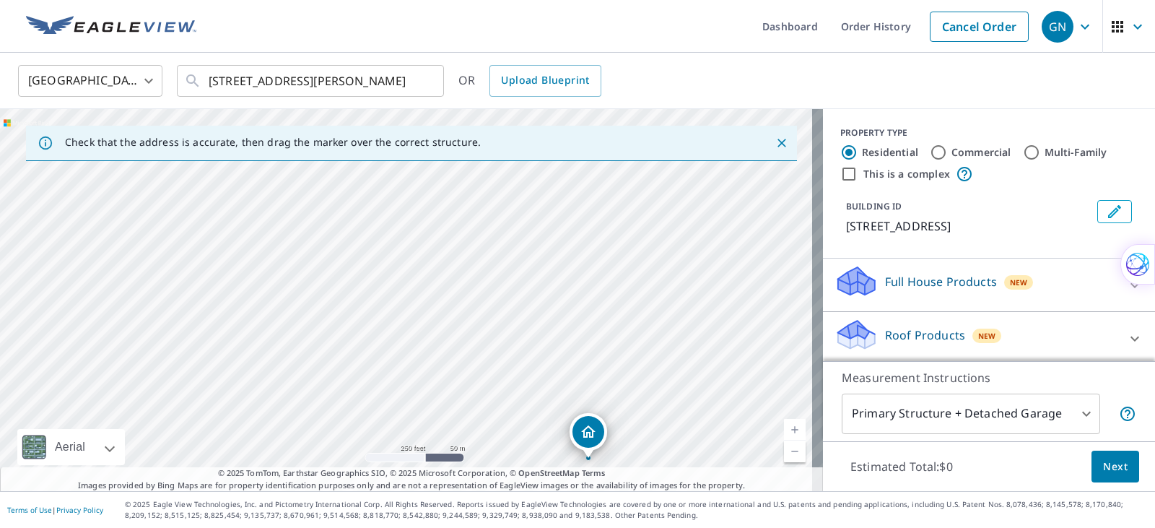
click at [775, 141] on icon "Close" at bounding box center [782, 143] width 14 height 14
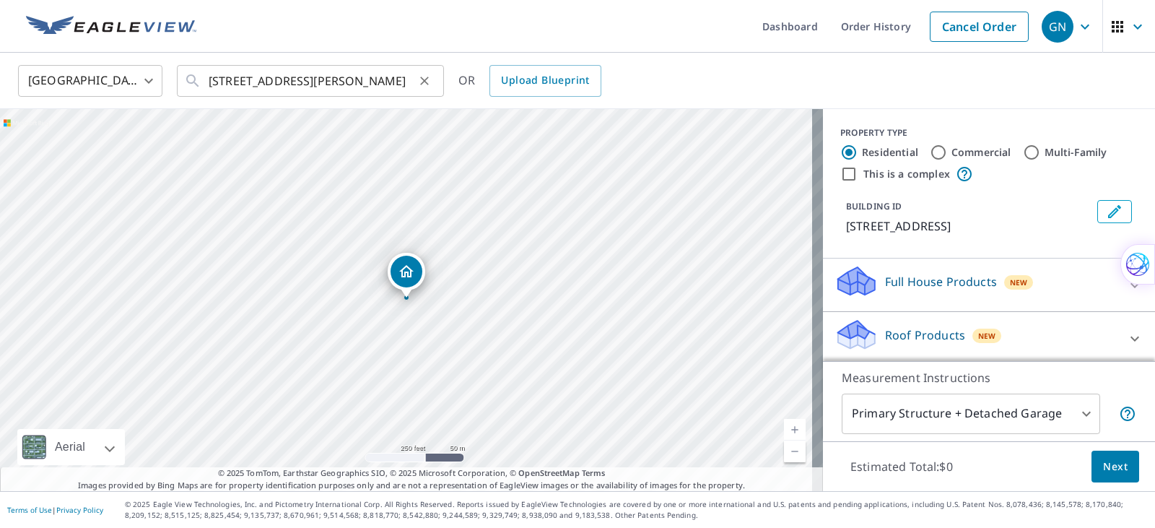
click at [424, 79] on icon "Clear" at bounding box center [424, 81] width 14 height 14
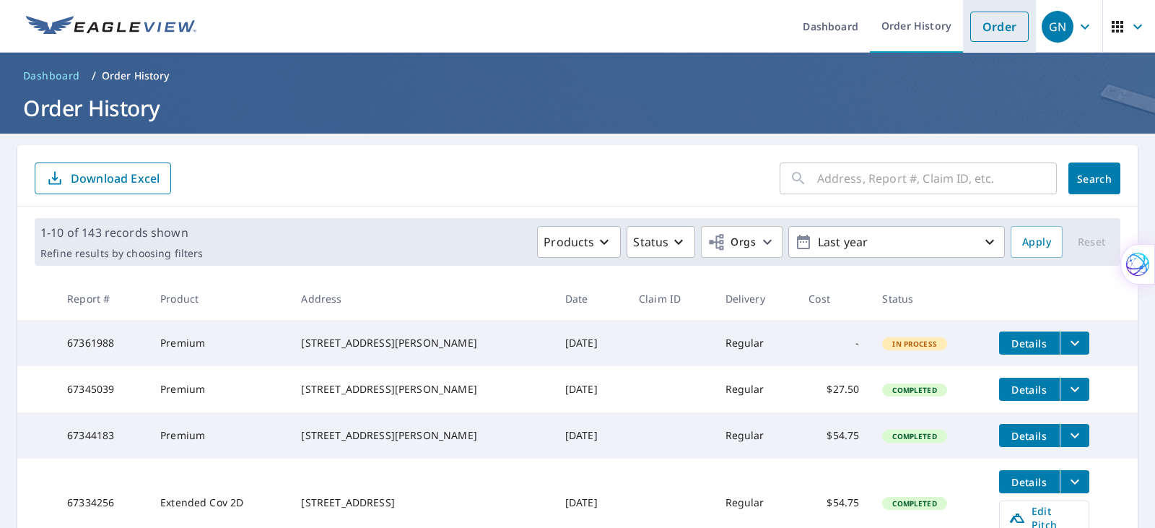
click at [978, 38] on link "Order" at bounding box center [999, 27] width 58 height 30
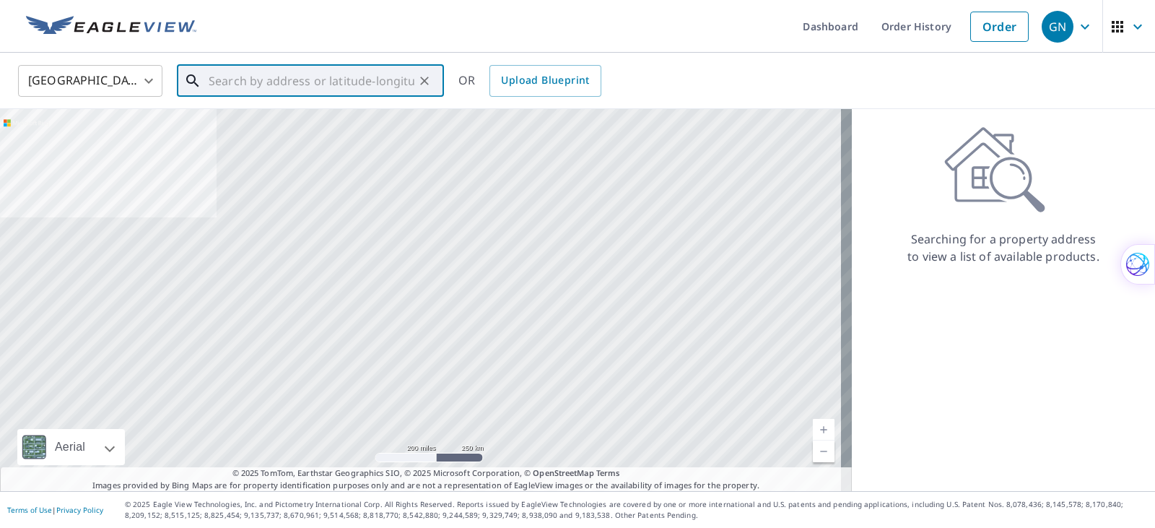
click at [242, 88] on input "text" at bounding box center [312, 81] width 206 height 40
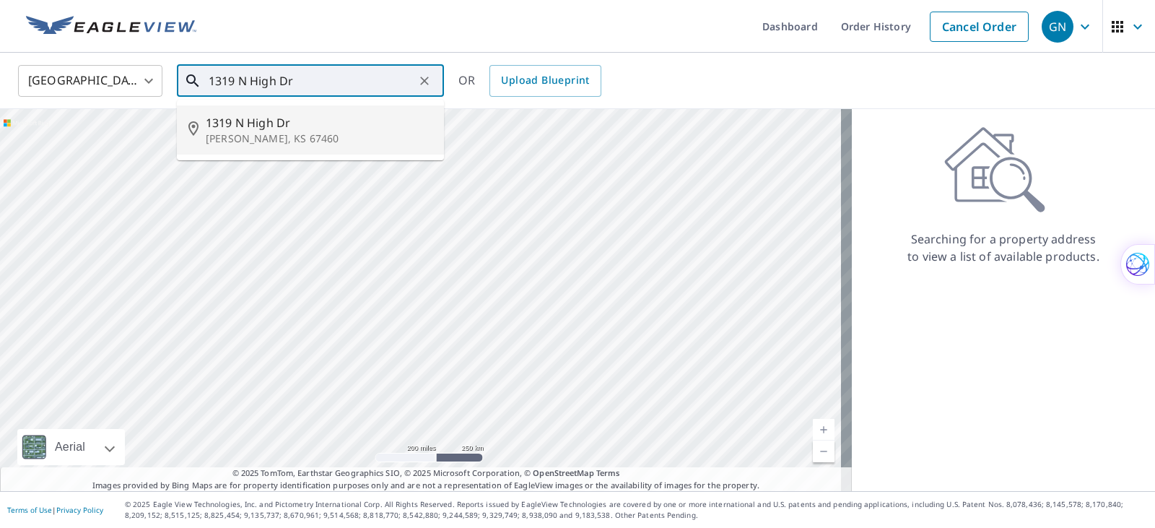
click at [262, 139] on p "[PERSON_NAME], KS 67460" at bounding box center [319, 138] width 227 height 14
type input "[STREET_ADDRESS][PERSON_NAME]"
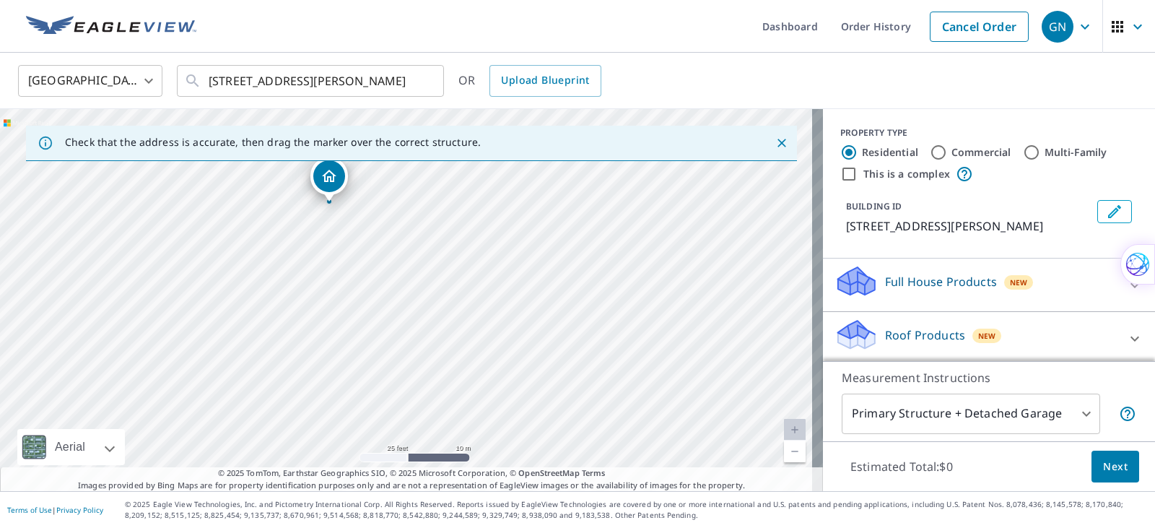
drag, startPoint x: 344, startPoint y: 180, endPoint x: 330, endPoint y: 183, distance: 14.0
click at [905, 333] on p "Roof Products" at bounding box center [925, 334] width 80 height 17
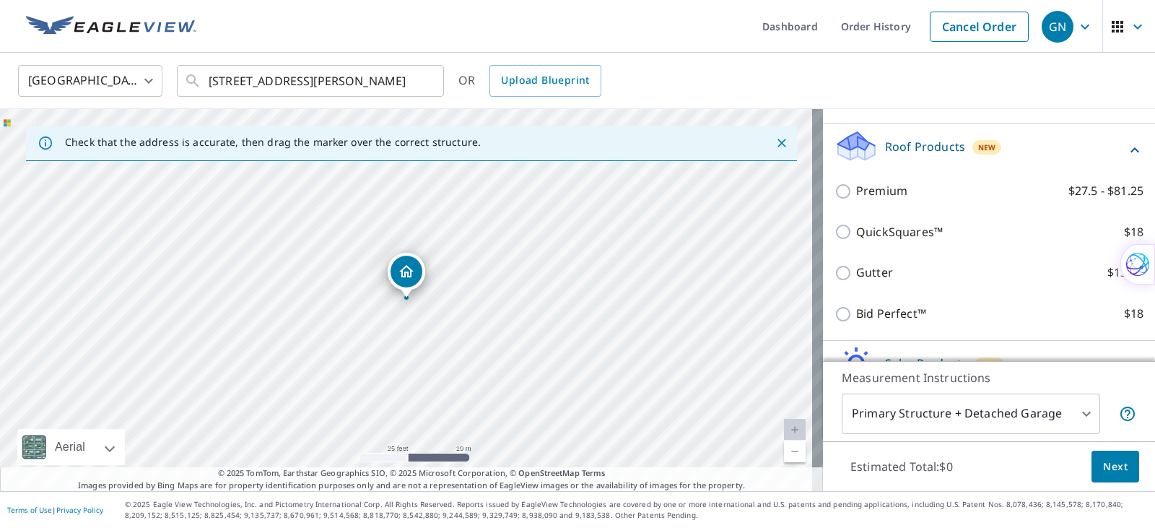
scroll to position [193, 0]
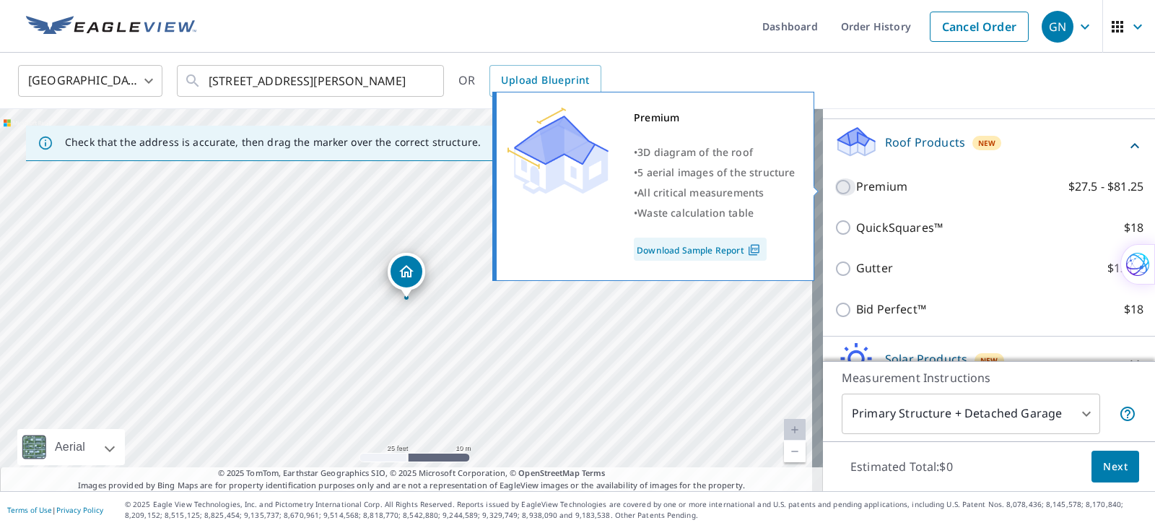
click at [834, 183] on input "Premium $27.5 - $81.25" at bounding box center [845, 186] width 22 height 17
checkbox input "true"
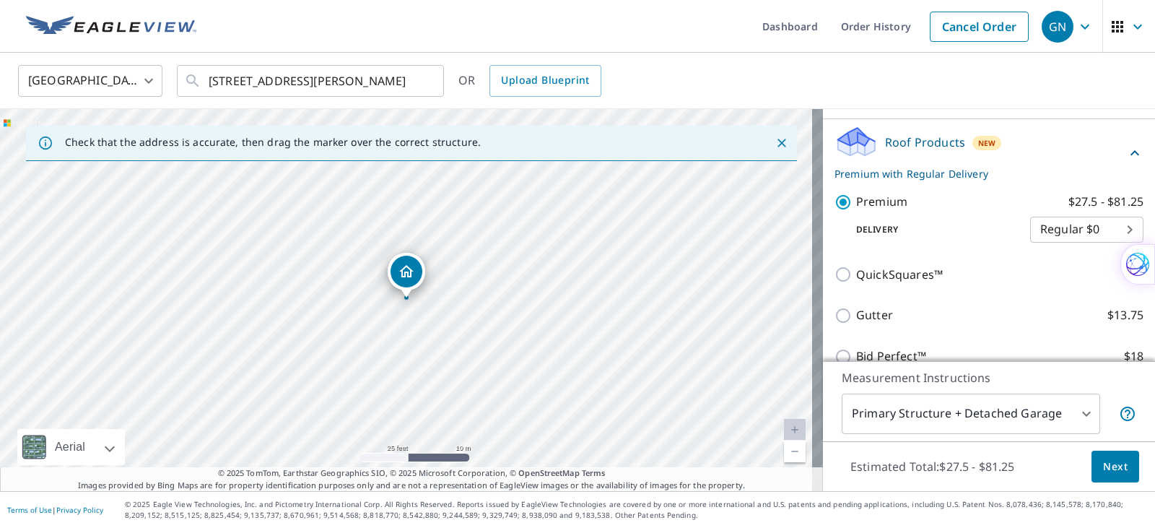
click at [1109, 466] on span "Next" at bounding box center [1115, 467] width 25 height 18
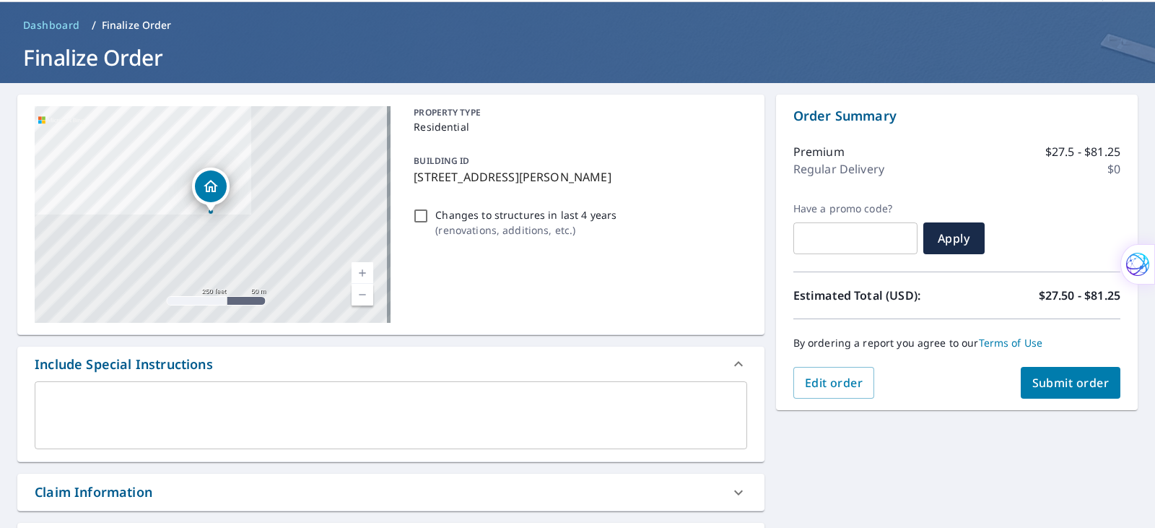
scroll to position [48, 0]
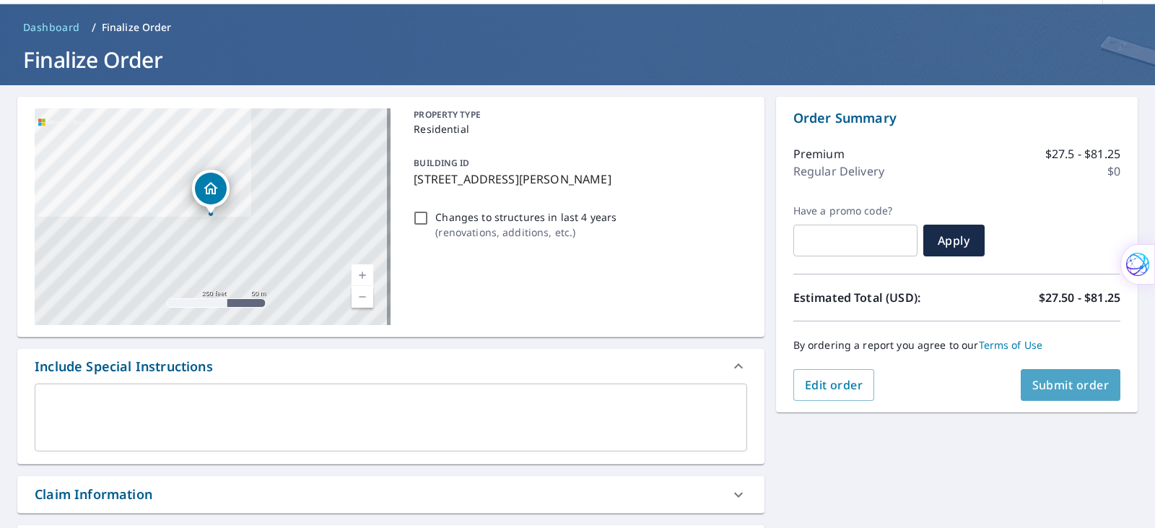
click at [1076, 387] on span "Submit order" at bounding box center [1070, 385] width 77 height 16
checkbox input "true"
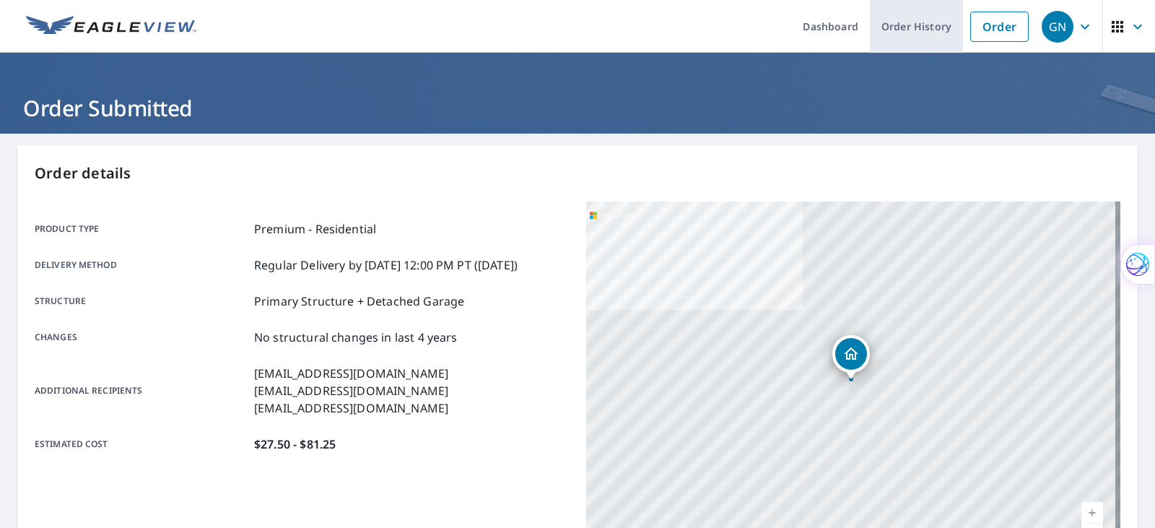
click at [918, 30] on link "Order History" at bounding box center [916, 26] width 93 height 53
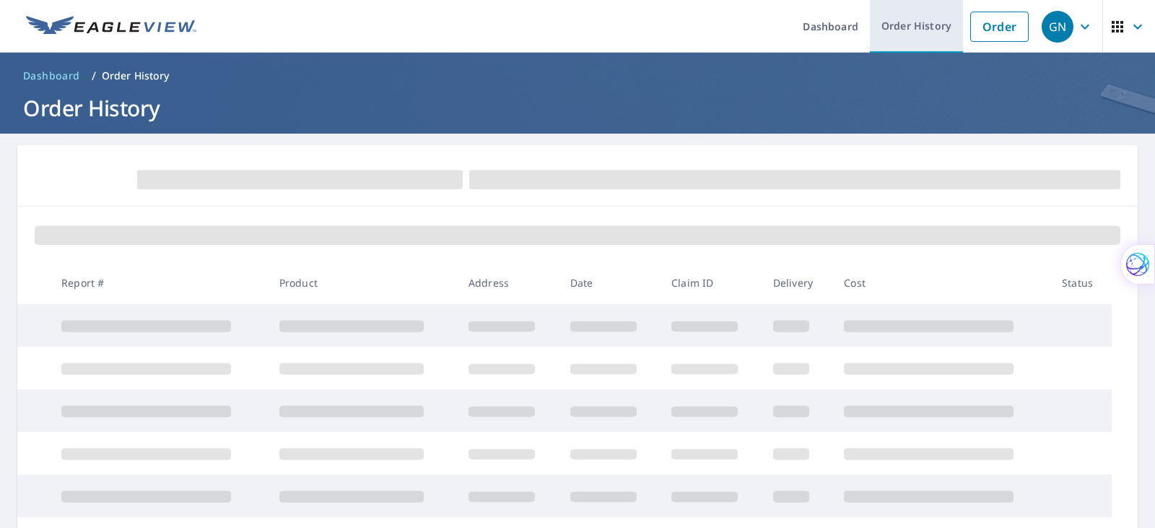
click at [911, 21] on link "Order History" at bounding box center [916, 26] width 93 height 53
